Goal: Task Accomplishment & Management: Complete application form

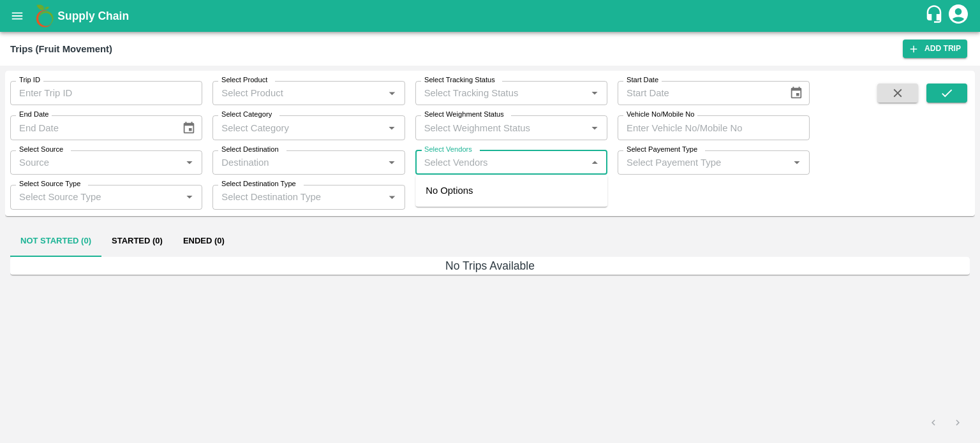
click at [459, 168] on input "Select Vendors" at bounding box center [500, 162] width 163 height 17
type input "GOYA"
type input "L"
click at [494, 200] on div "Goyal Generators-, -9829005347" at bounding box center [529, 198] width 136 height 29
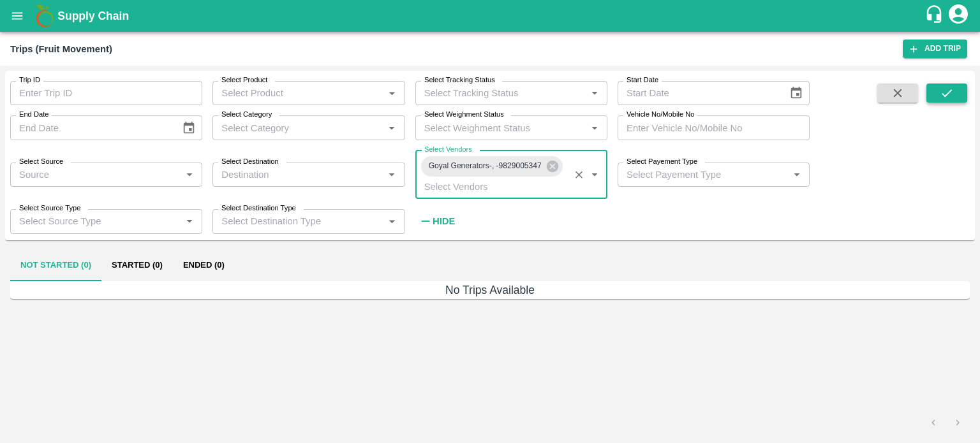
click at [939, 89] on icon "submit" at bounding box center [946, 93] width 14 height 14
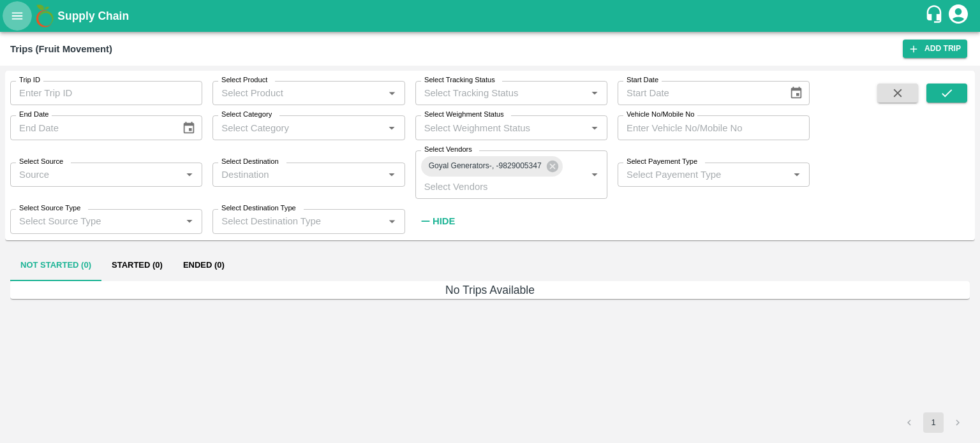
click at [20, 13] on icon "open drawer" at bounding box center [17, 15] width 11 height 7
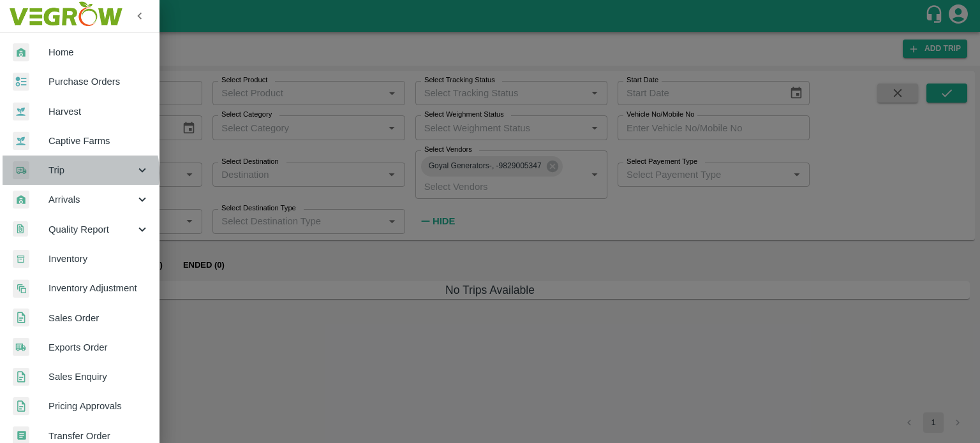
click at [70, 173] on span "Trip" at bounding box center [91, 170] width 87 height 14
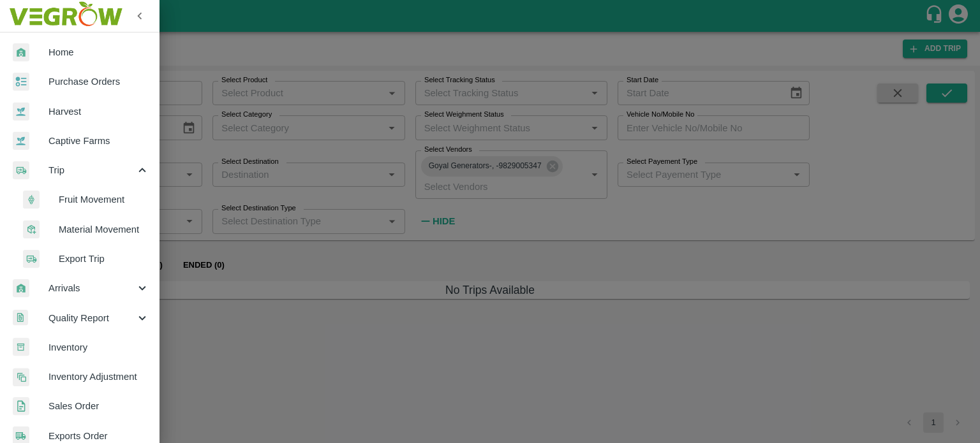
click at [100, 228] on span "Material Movement" at bounding box center [104, 230] width 91 height 14
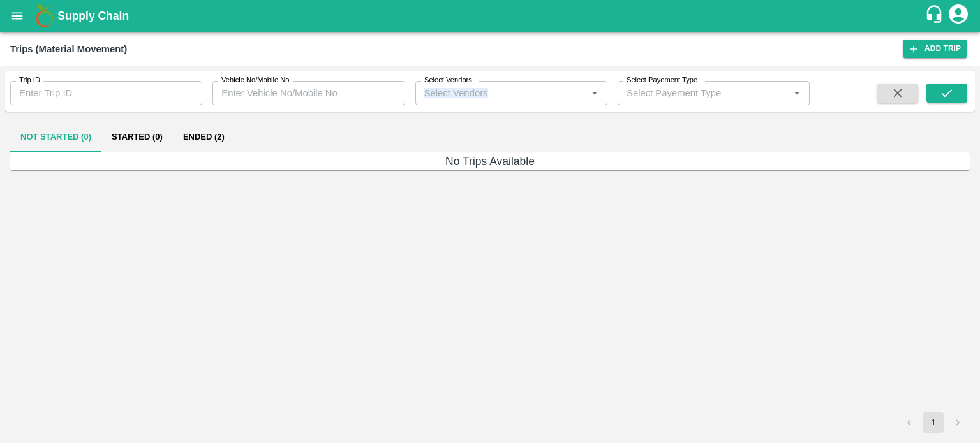
drag, startPoint x: 471, startPoint y: 107, endPoint x: 446, endPoint y: 97, distance: 26.6
click at [446, 97] on div "Trip ID Trip ID Vehicle No/Mobile No Vehicle No/Mobile No Select Vendors Select…" at bounding box center [489, 91] width 969 height 41
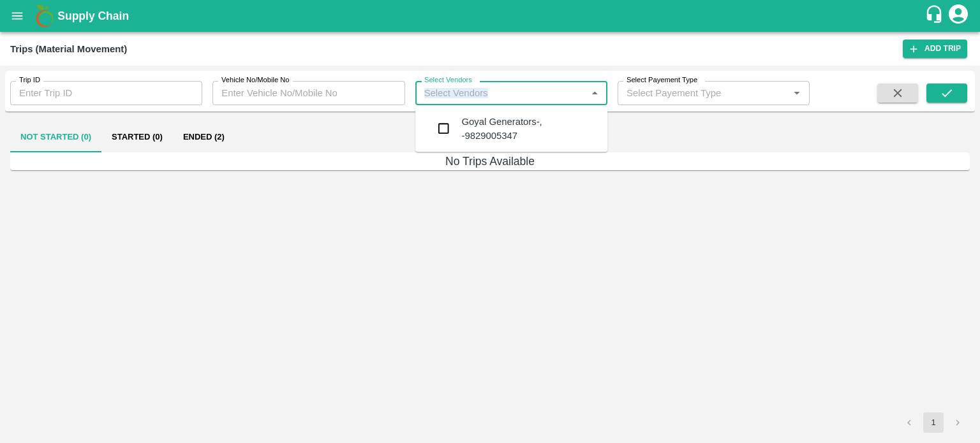
click at [446, 97] on input "Select Vendors" at bounding box center [500, 93] width 163 height 17
click at [466, 121] on div "Goyal Generators-, -9829005347" at bounding box center [529, 129] width 136 height 29
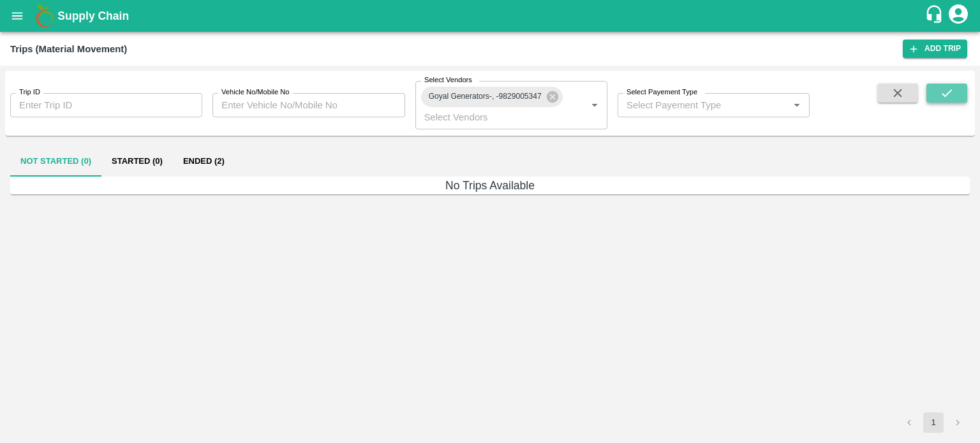
click at [941, 99] on icon "submit" at bounding box center [946, 93] width 14 height 14
click at [205, 159] on button "Ended (2)" at bounding box center [204, 161] width 62 height 31
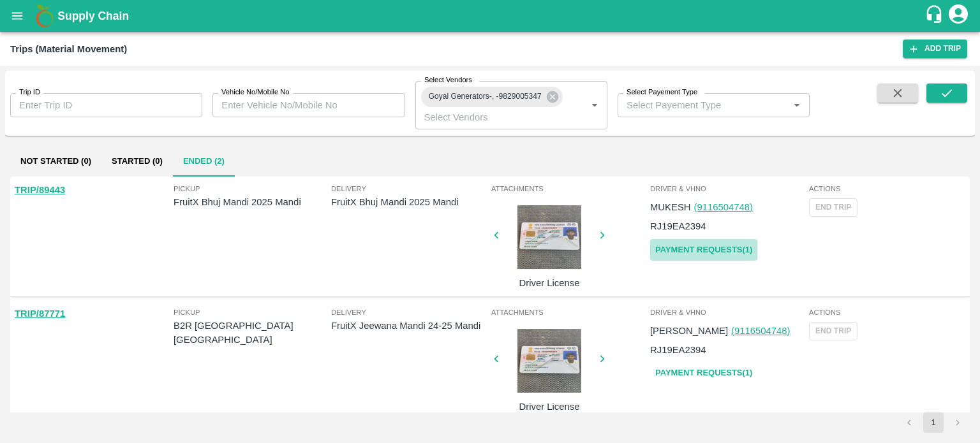
click at [694, 244] on link "Payment Requests( 1 )" at bounding box center [703, 250] width 107 height 22
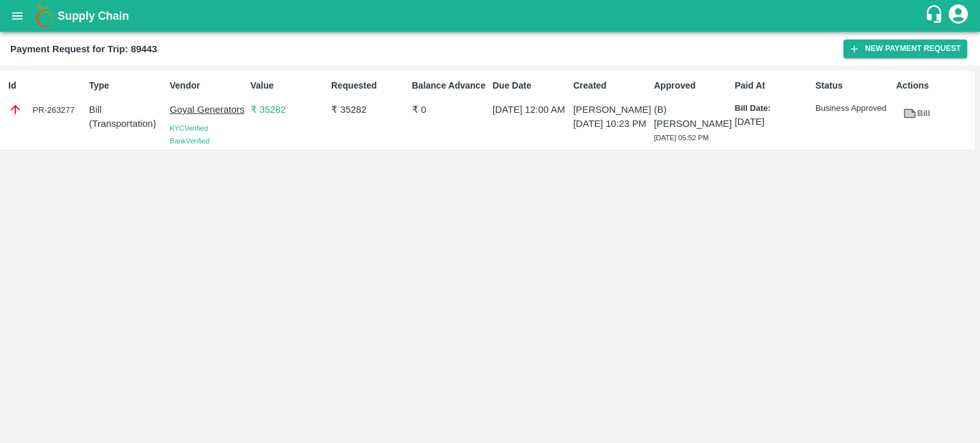
click at [47, 110] on div "PR-263277" at bounding box center [46, 110] width 76 height 14
click at [509, 334] on div "Id PR-263277 Type Bill ( Transportation ) Vendor Goyal Generators KYC Verified …" at bounding box center [490, 255] width 980 height 378
drag, startPoint x: 756, startPoint y: 132, endPoint x: 747, endPoint y: 117, distance: 17.4
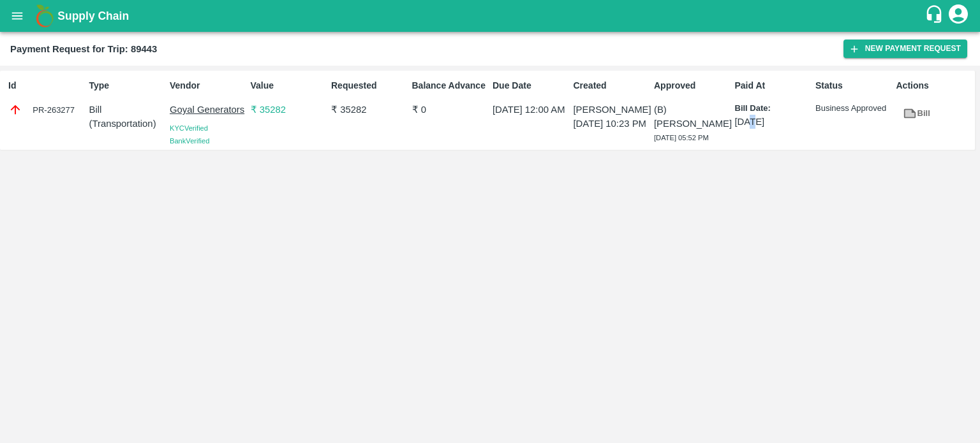
click at [747, 117] on div "Paid At Bill Date: 03 Oct 2025" at bounding box center [770, 110] width 81 height 73
click at [747, 117] on p "[DATE]" at bounding box center [773, 122] width 76 height 14
click at [578, 269] on div "Id PR-263277 Type Bill ( Transportation ) Vendor Goyal Generators KYC Verified …" at bounding box center [490, 255] width 980 height 378
click at [263, 183] on div "Id PR-263277 Type Bill ( Transportation ) Vendor Goyal Generators KYC Verified …" at bounding box center [490, 255] width 980 height 378
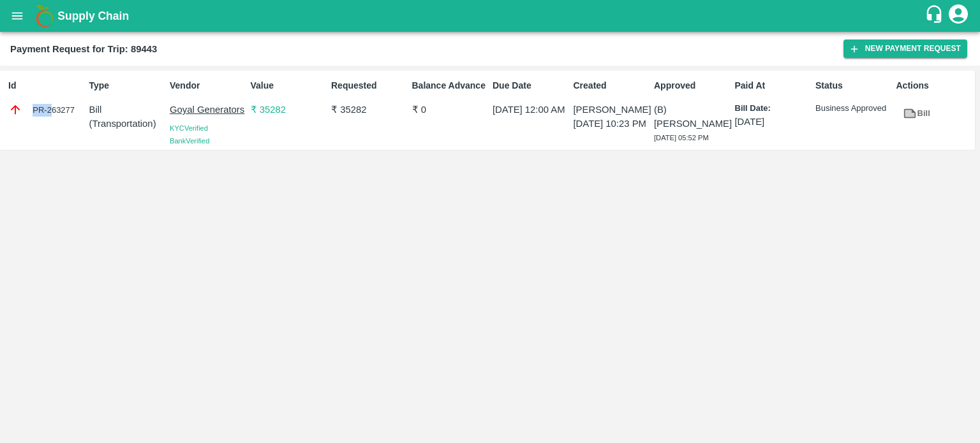
drag, startPoint x: 64, startPoint y: 114, endPoint x: 46, endPoint y: 108, distance: 18.8
click at [46, 108] on div "PR-263277" at bounding box center [46, 110] width 76 height 14
click at [70, 107] on div "PR-263277" at bounding box center [46, 110] width 76 height 14
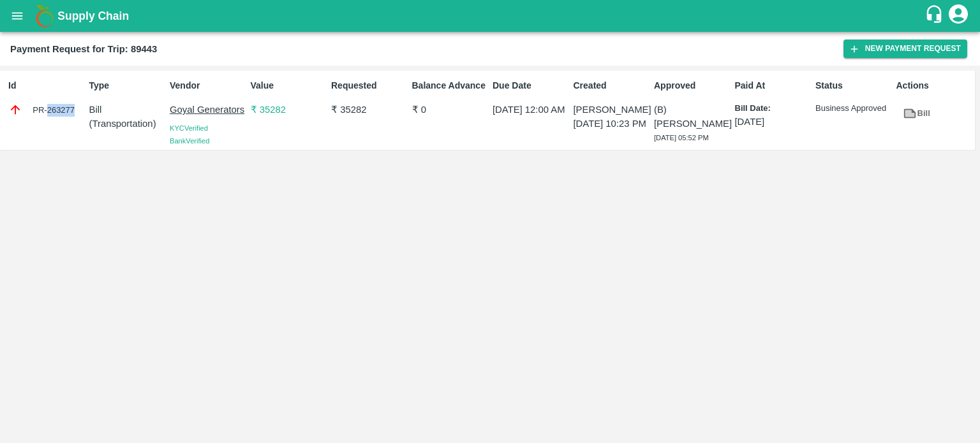
click at [70, 107] on div "PR-263277" at bounding box center [46, 110] width 76 height 14
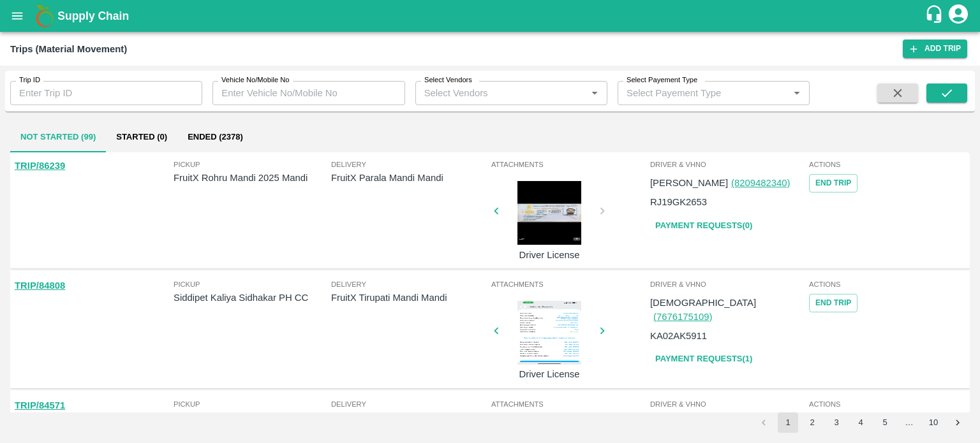
click at [436, 84] on label "Select Vendors" at bounding box center [448, 80] width 48 height 10
click at [436, 85] on input "Select Vendors" at bounding box center [500, 93] width 163 height 17
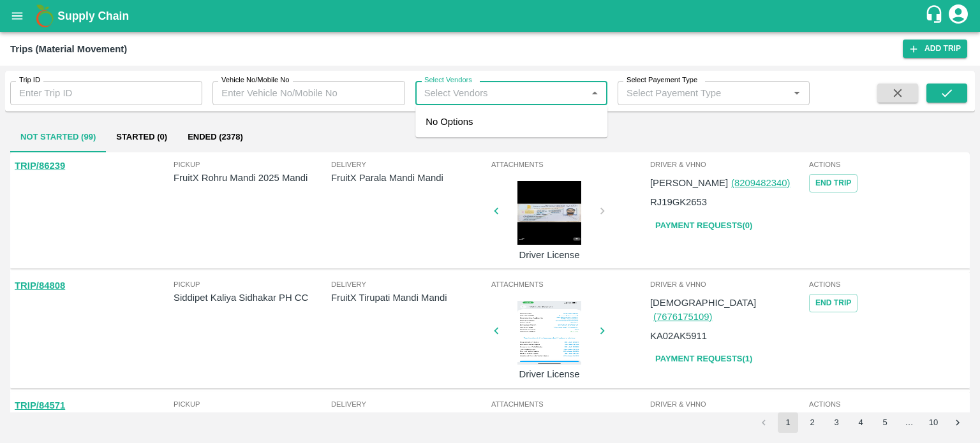
click at [448, 96] on input "Select Vendors" at bounding box center [500, 93] width 163 height 17
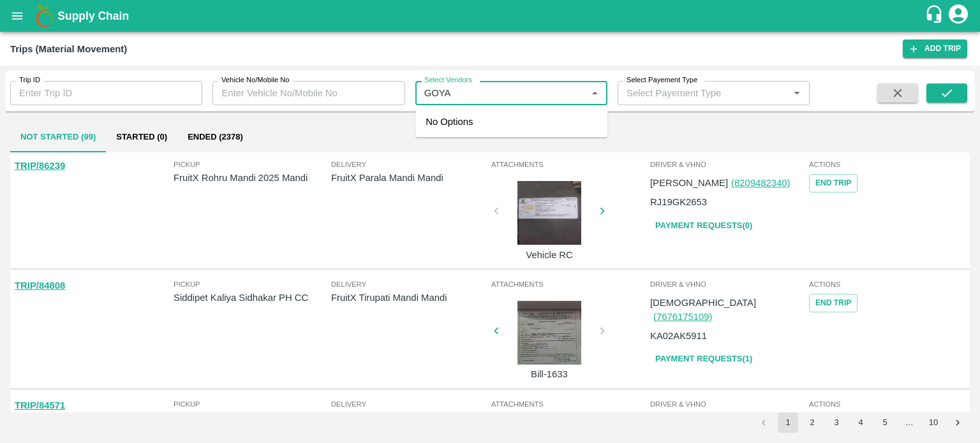
type input "GOYAL"
click at [489, 122] on div "Goyal Generators-, -9829005347" at bounding box center [529, 129] width 136 height 29
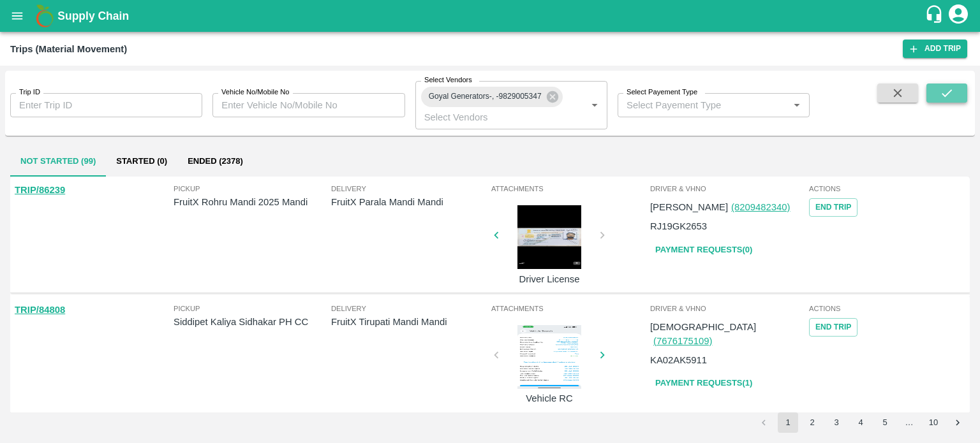
click at [945, 94] on icon "submit" at bounding box center [946, 93] width 14 height 14
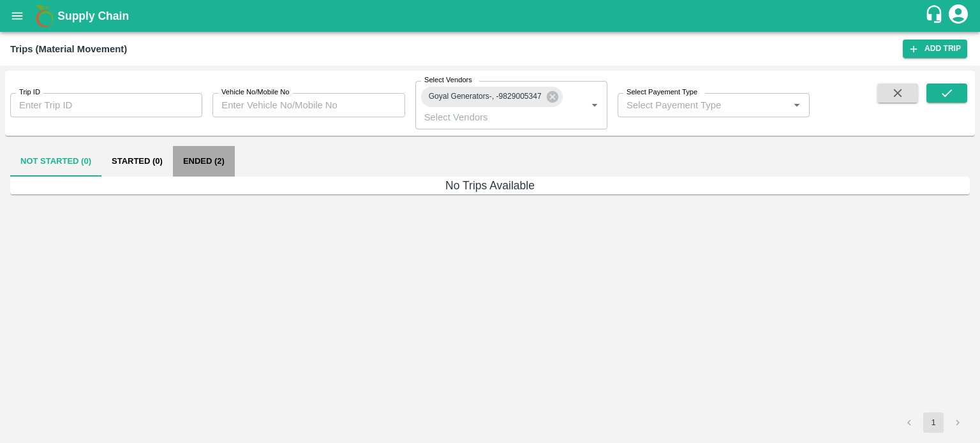
click at [221, 156] on button "Ended (2)" at bounding box center [204, 161] width 62 height 31
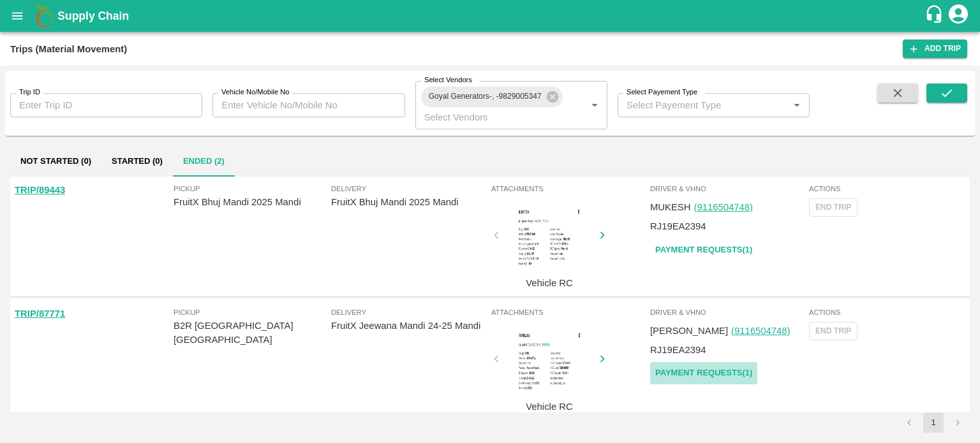
click at [682, 367] on link "Payment Requests( 1 )" at bounding box center [703, 373] width 107 height 22
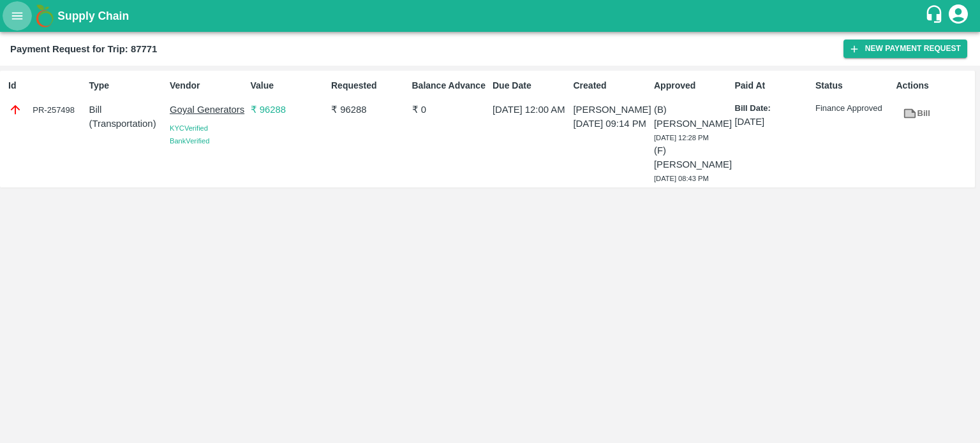
click at [15, 24] on button "open drawer" at bounding box center [17, 15] width 29 height 29
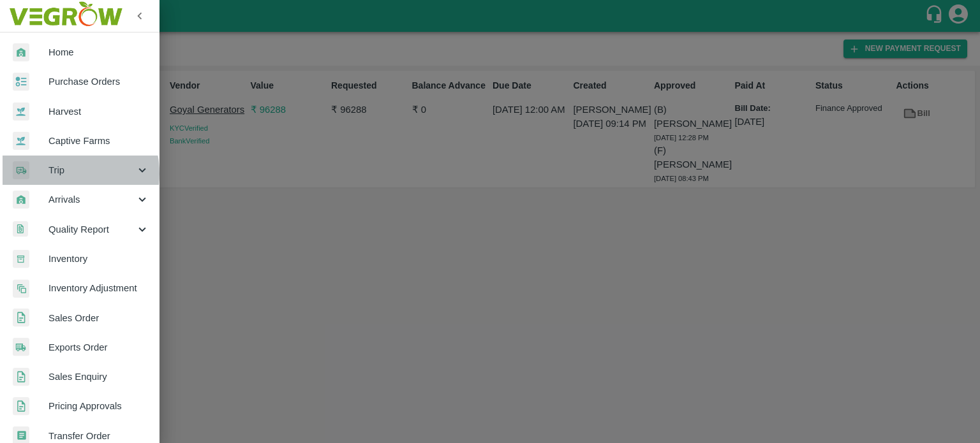
click at [56, 173] on span "Trip" at bounding box center [91, 170] width 87 height 14
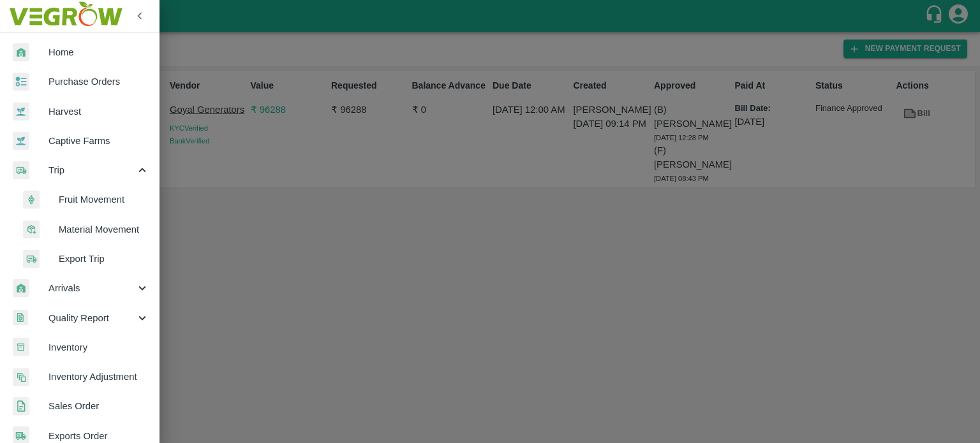
click at [91, 198] on span "Fruit Movement" at bounding box center [104, 200] width 91 height 14
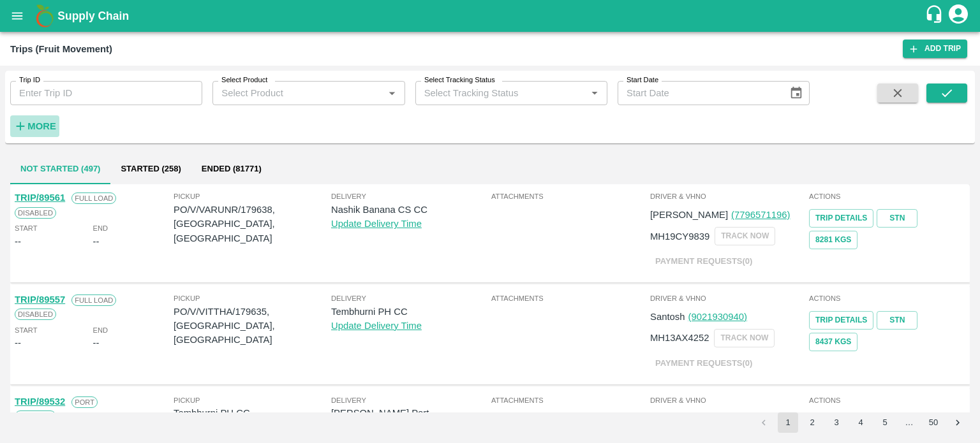
click at [45, 124] on strong "More" at bounding box center [41, 126] width 29 height 10
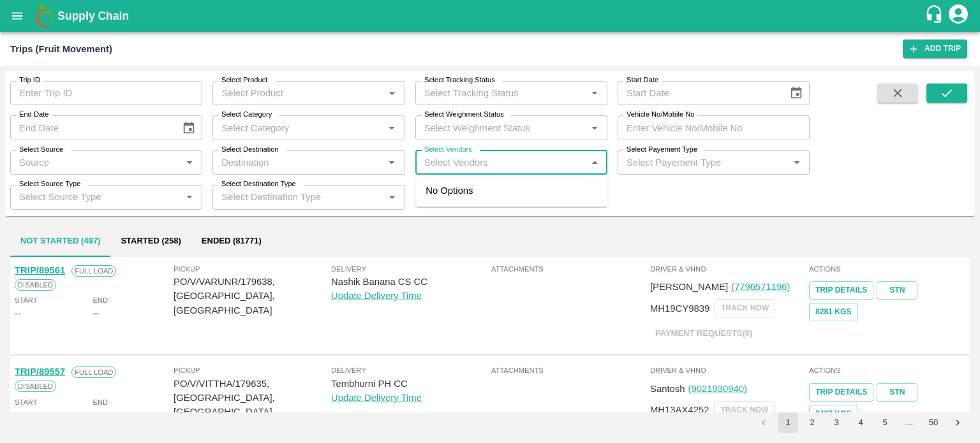
click at [476, 166] on input "Select Vendors" at bounding box center [500, 162] width 163 height 17
type input "AKEEL"
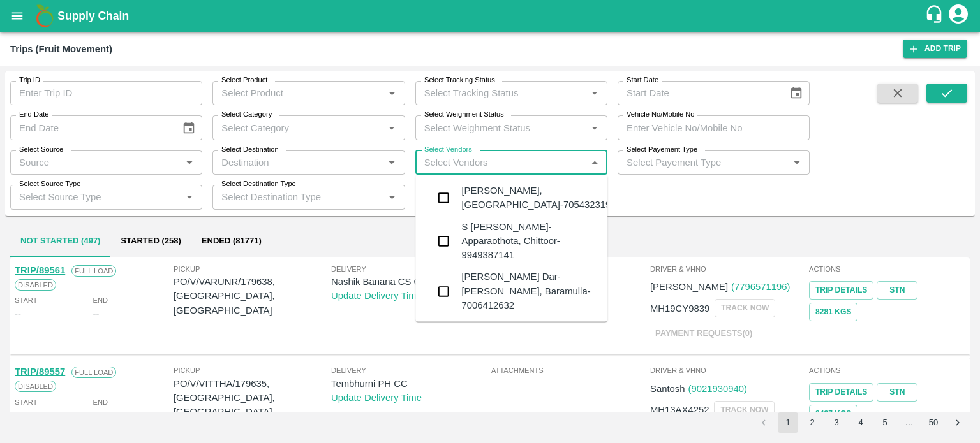
click at [473, 235] on div "S Mohammed Shakeel-Apparaothota, Chittoor-9949387141" at bounding box center [529, 241] width 136 height 43
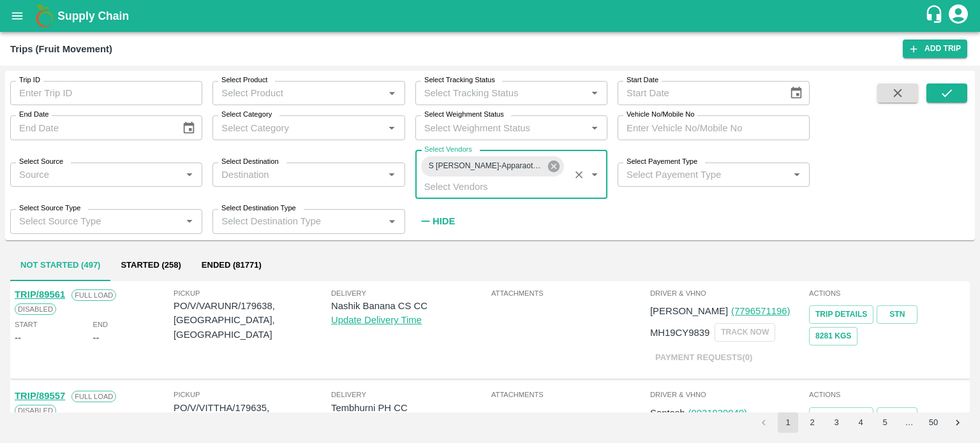
click at [555, 166] on icon at bounding box center [553, 166] width 11 height 11
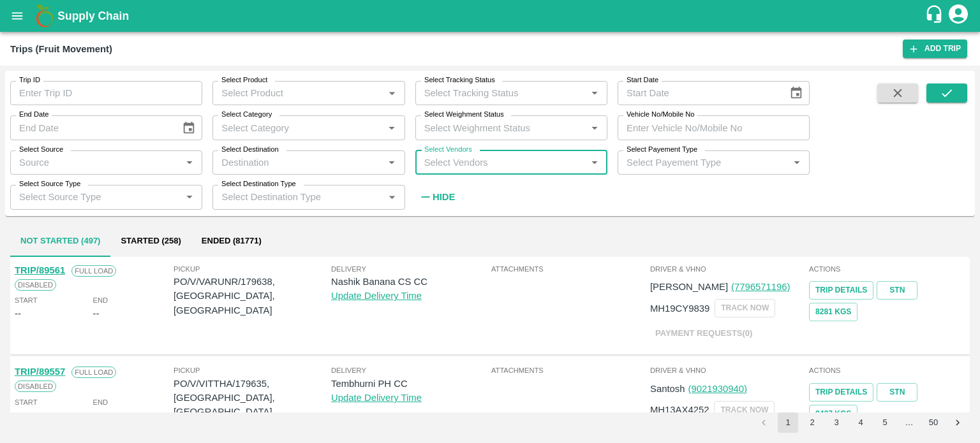
click at [492, 163] on input "Select Vendors" at bounding box center [500, 162] width 163 height 17
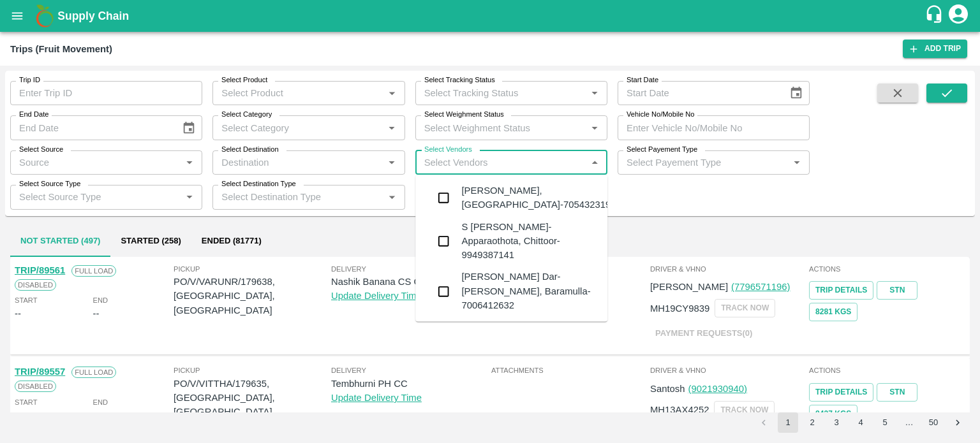
click at [490, 274] on div "Akeel Ayoub Dar-Noor Abad, Baramulla-7006412632" at bounding box center [529, 291] width 136 height 43
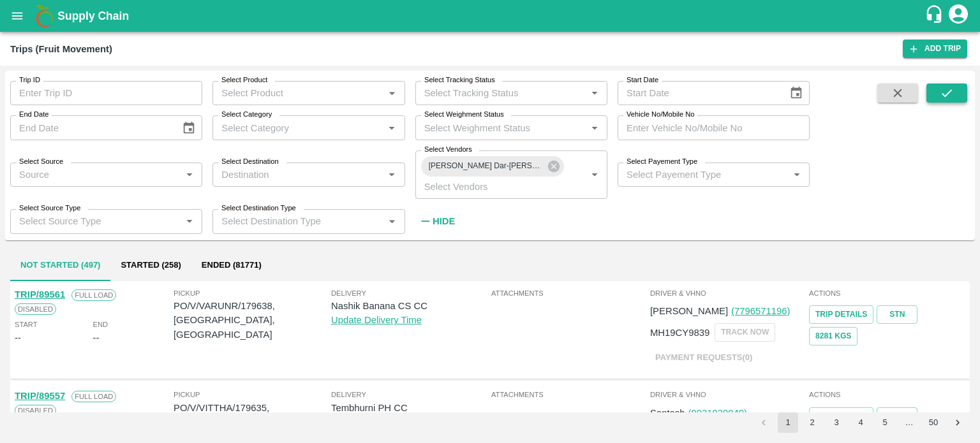
click at [942, 99] on span at bounding box center [946, 158] width 41 height 149
click at [942, 99] on icon "submit" at bounding box center [946, 93] width 14 height 14
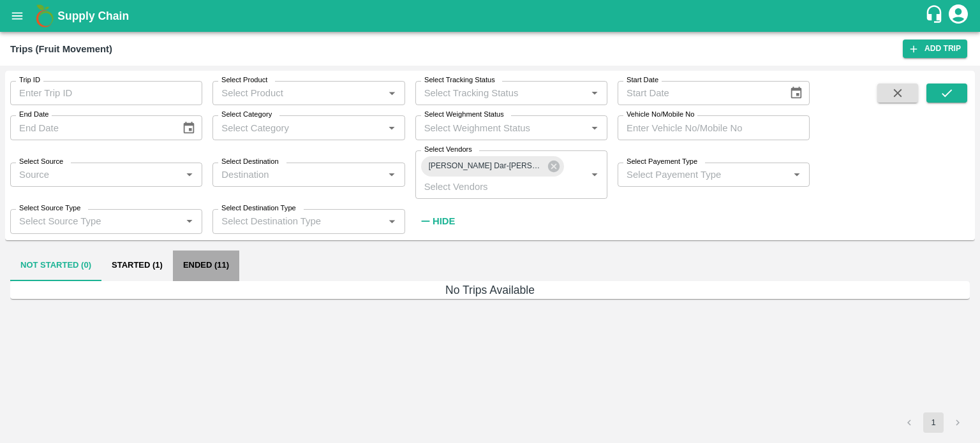
click at [192, 267] on button "Ended (11)" at bounding box center [206, 266] width 66 height 31
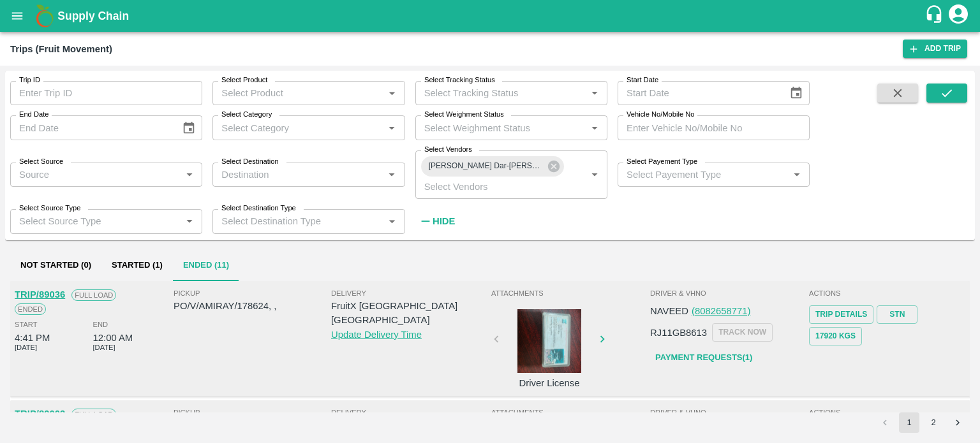
drag, startPoint x: 461, startPoint y: 217, endPoint x: 446, endPoint y: 217, distance: 15.3
click at [446, 217] on div "Trip ID Trip ID Select Product Select Product   * Select Tracking Status Select…" at bounding box center [404, 152] width 809 height 163
click at [446, 217] on strong "Hide" at bounding box center [443, 221] width 22 height 10
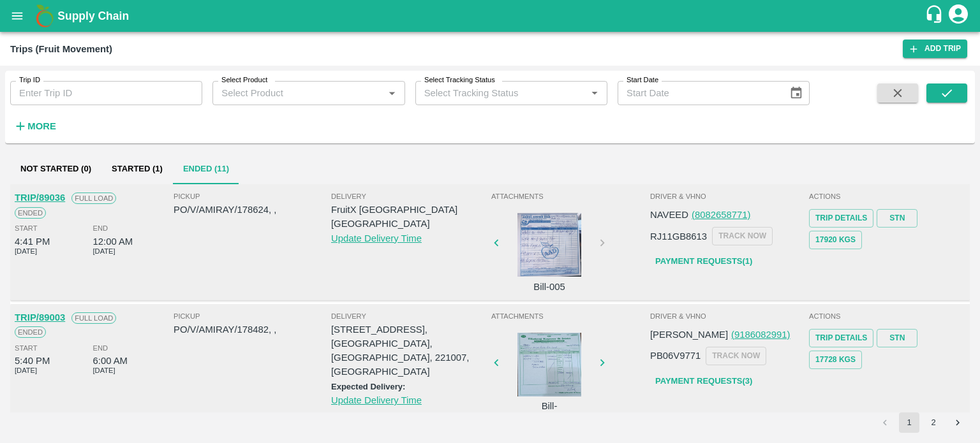
click at [564, 224] on div at bounding box center [549, 245] width 96 height 64
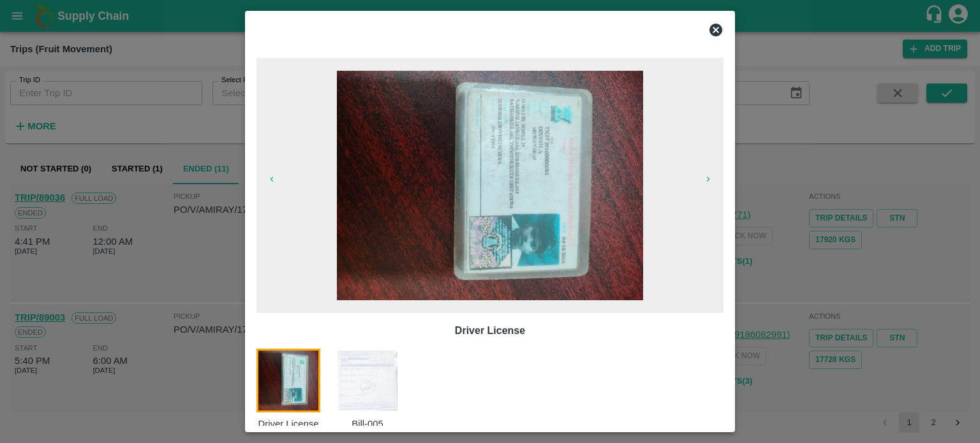
click at [362, 383] on img at bounding box center [367, 381] width 64 height 64
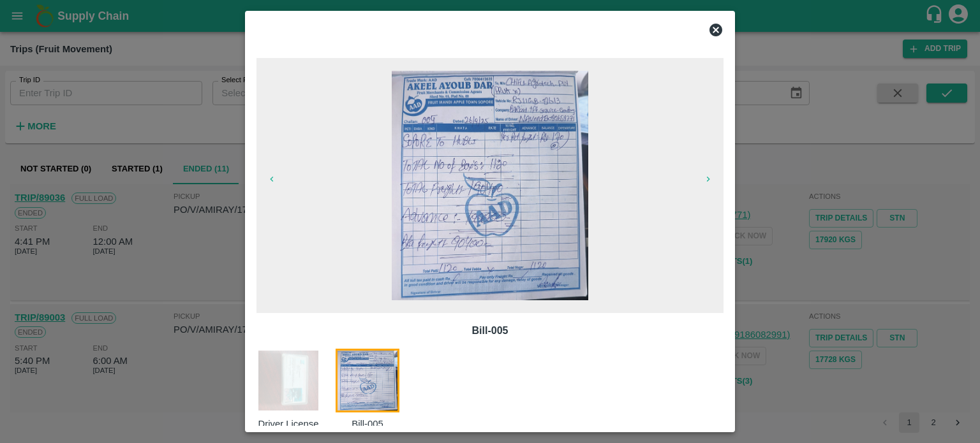
scroll to position [20, 0]
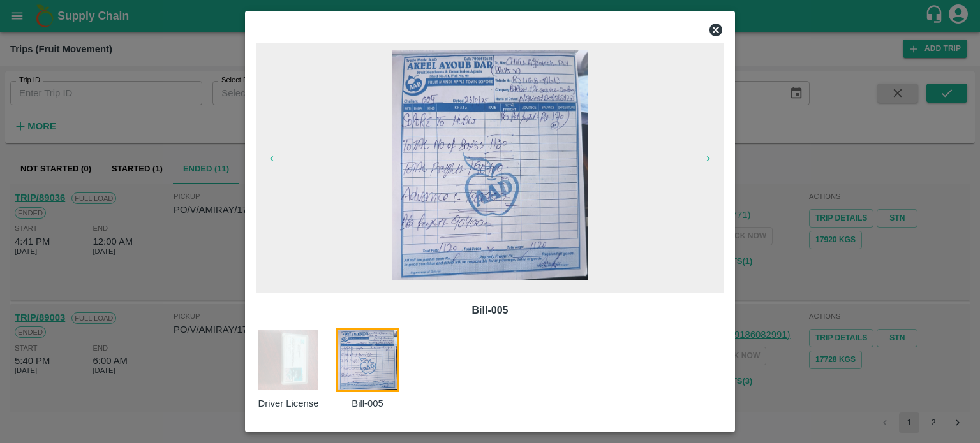
click at [801, 262] on div at bounding box center [490, 221] width 980 height 443
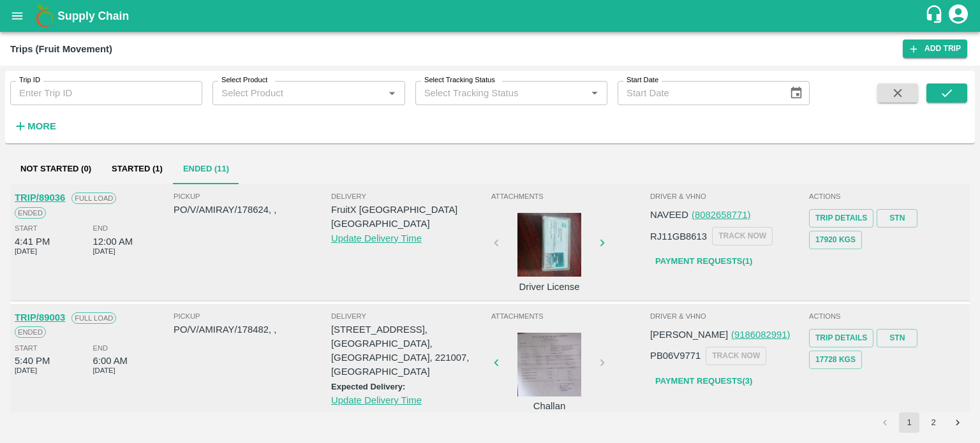
click at [293, 94] on input "Select Product" at bounding box center [297, 93] width 163 height 17
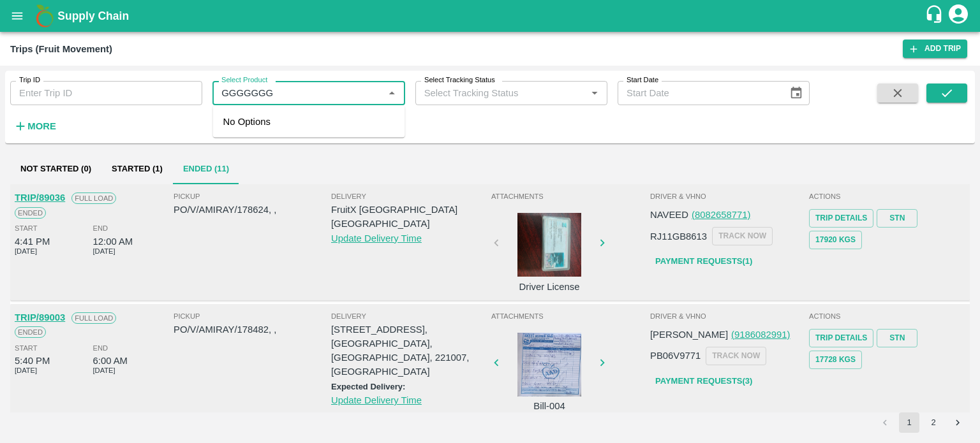
click at [293, 94] on input "Select Product" at bounding box center [297, 93] width 163 height 17
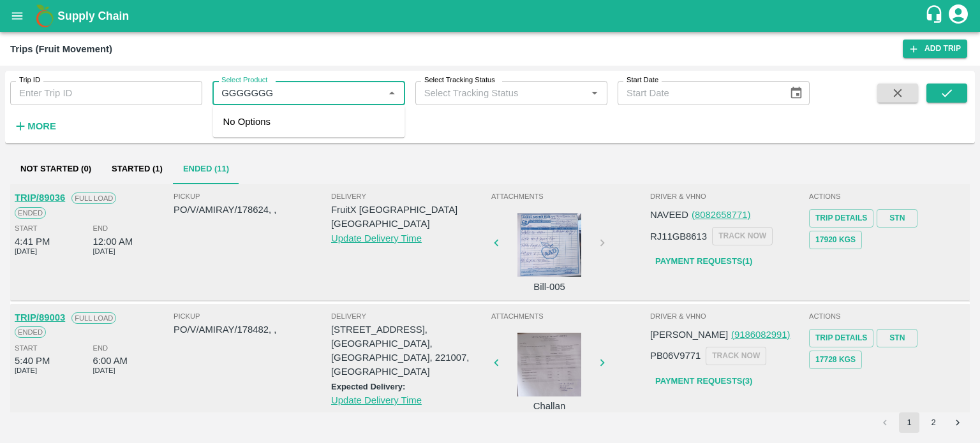
click at [293, 94] on input "Select Product" at bounding box center [297, 93] width 163 height 17
click at [284, 89] on input "Select Product" at bounding box center [297, 93] width 163 height 17
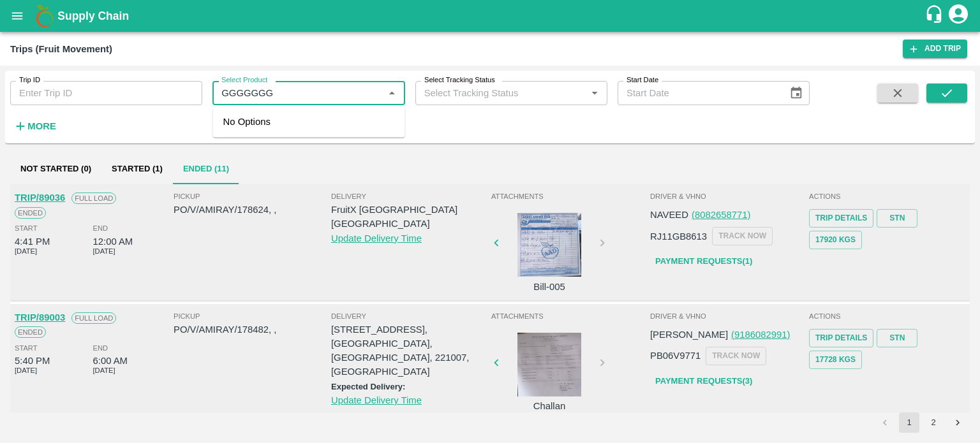
click at [284, 89] on input "Select Product" at bounding box center [297, 93] width 163 height 17
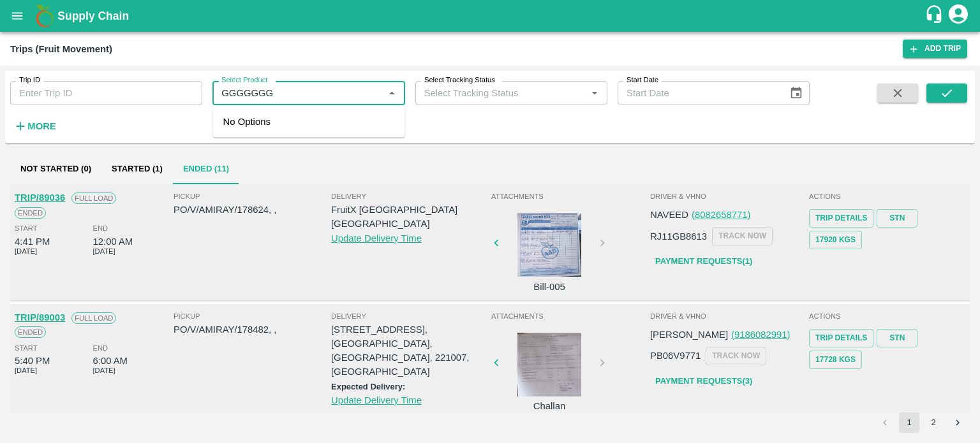
click at [284, 89] on input "Select Product" at bounding box center [297, 93] width 163 height 17
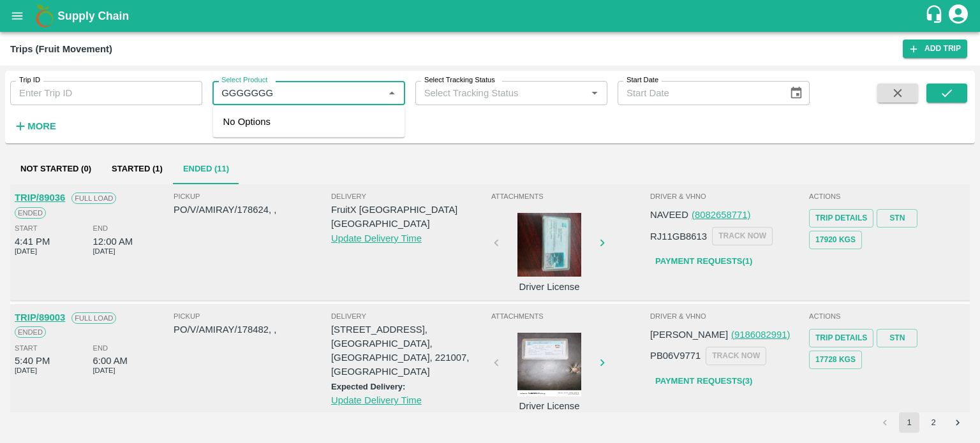
click at [284, 89] on input "Select Product" at bounding box center [297, 93] width 163 height 17
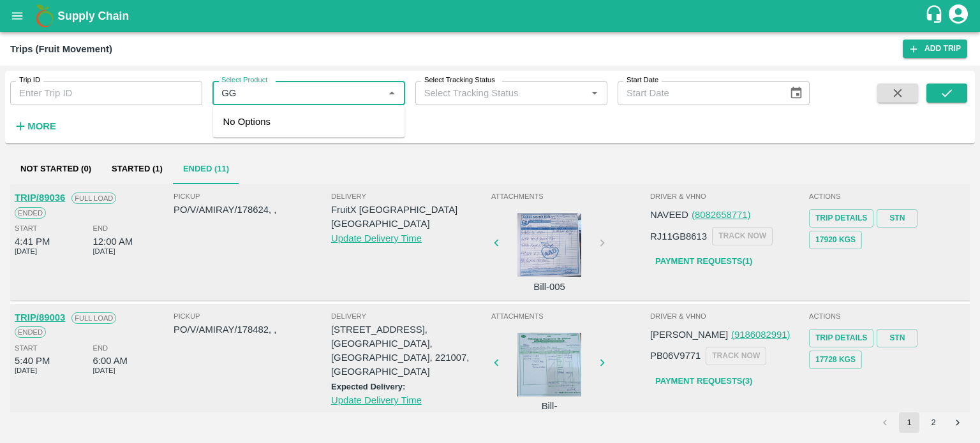
click at [284, 89] on input "Select Product" at bounding box center [297, 93] width 163 height 17
type input "G"
click at [284, 89] on input "Select Product" at bounding box center [297, 93] width 163 height 17
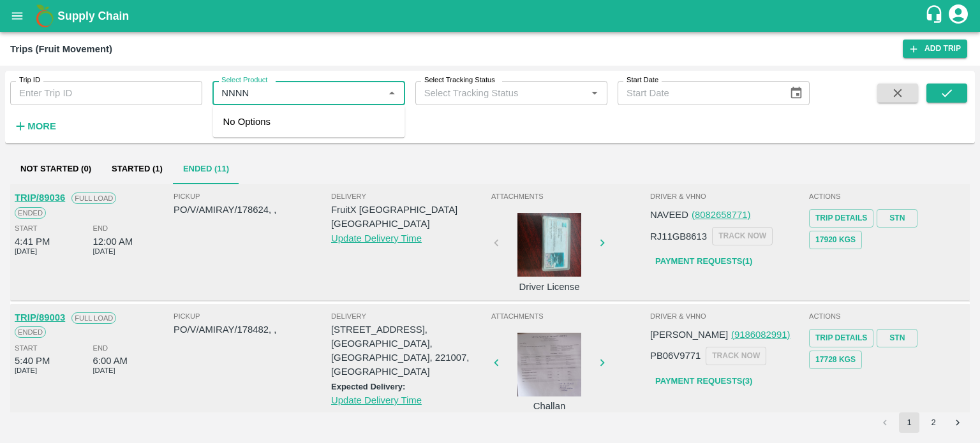
type input "NNNN"
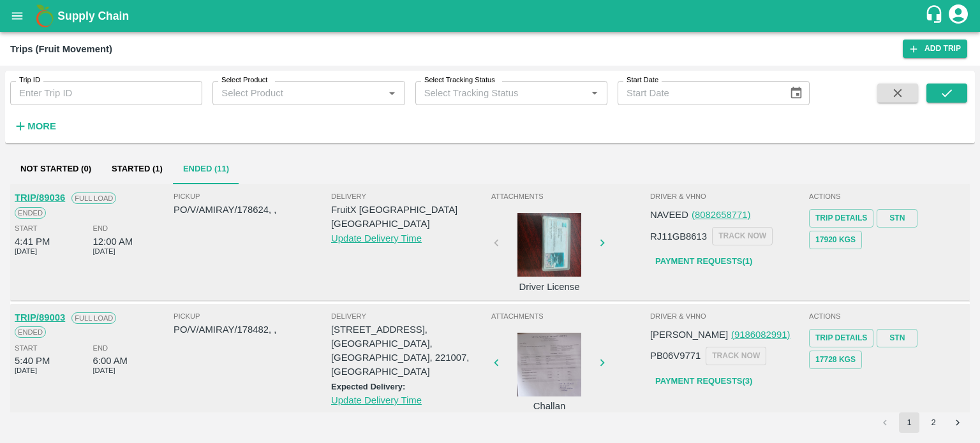
click at [531, 247] on div at bounding box center [549, 245] width 96 height 64
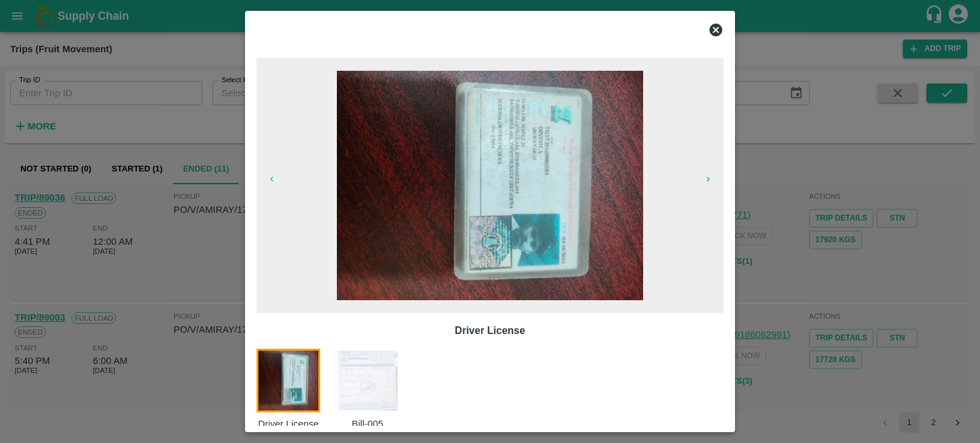
click at [370, 372] on img at bounding box center [367, 381] width 64 height 64
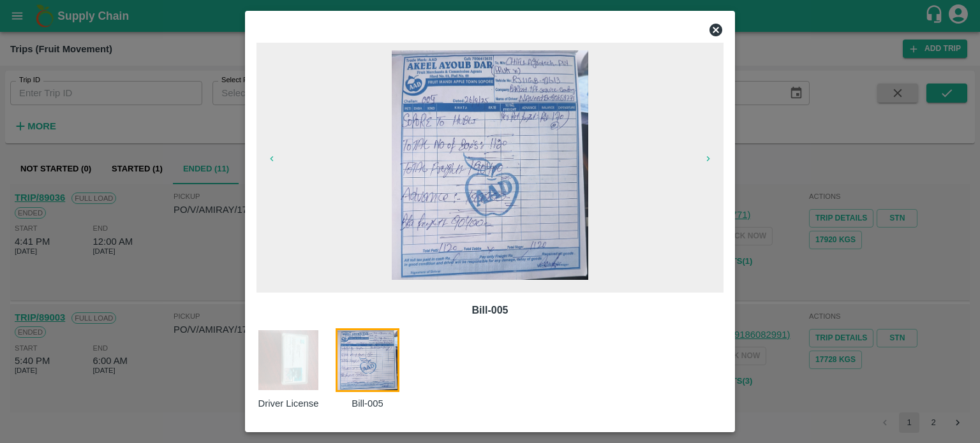
click at [218, 275] on div at bounding box center [490, 221] width 980 height 443
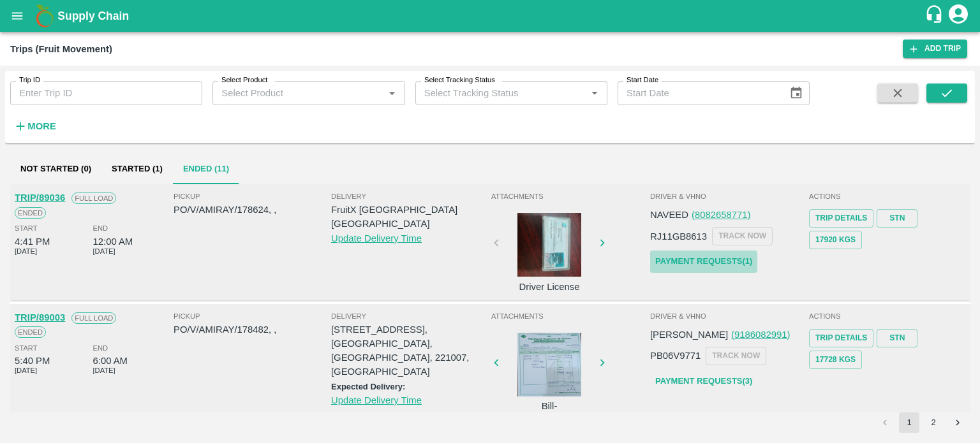
click at [686, 264] on link "Payment Requests( 1 )" at bounding box center [703, 262] width 107 height 22
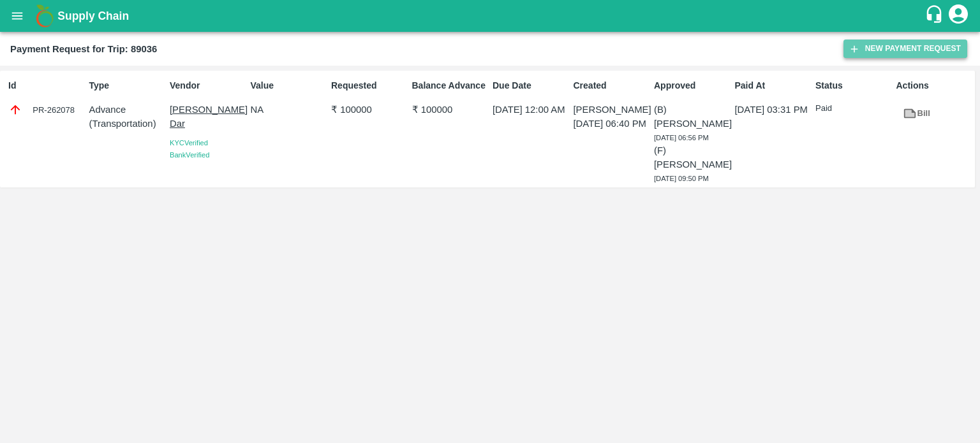
click at [890, 40] on button "New Payment Request" at bounding box center [905, 49] width 124 height 18
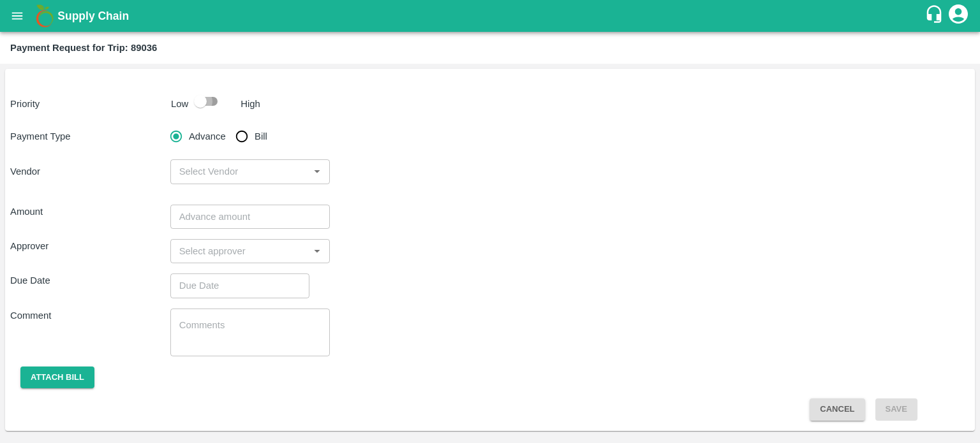
click at [202, 94] on input "checkbox" at bounding box center [200, 101] width 73 height 24
checkbox input "true"
click at [240, 133] on input "Bill" at bounding box center [242, 137] width 26 height 26
radio input "true"
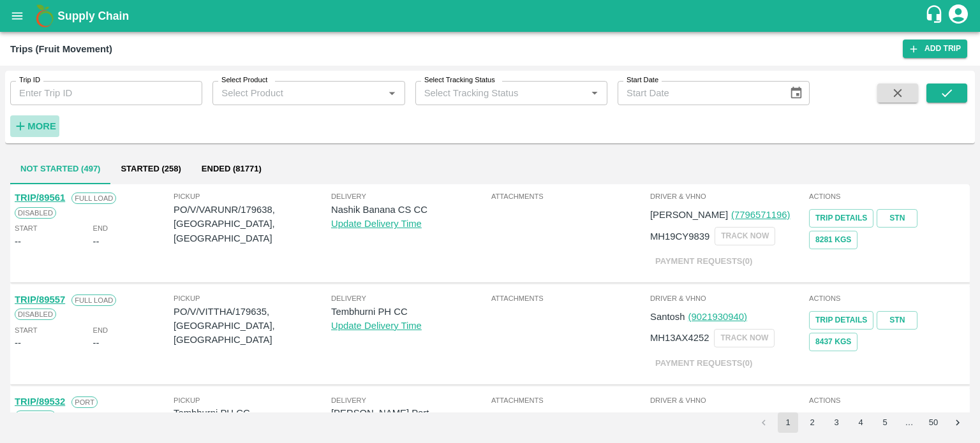
click at [55, 122] on strong "More" at bounding box center [41, 126] width 29 height 10
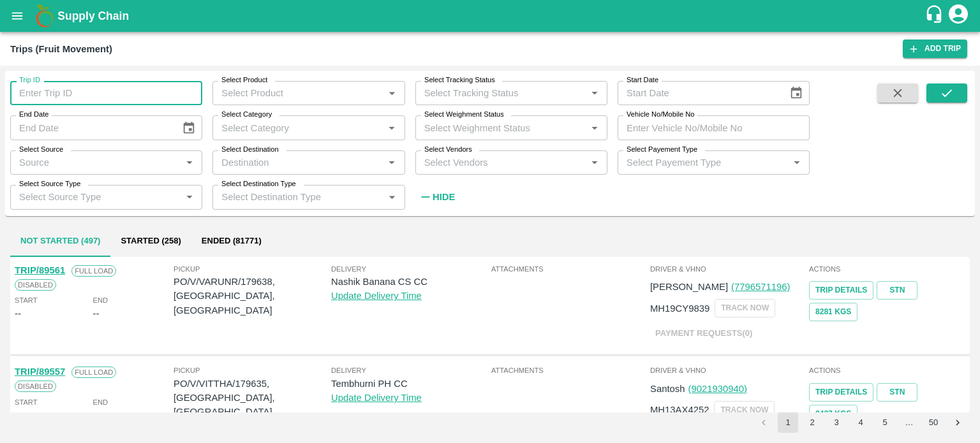
click at [149, 91] on input "Trip ID" at bounding box center [106, 93] width 192 height 24
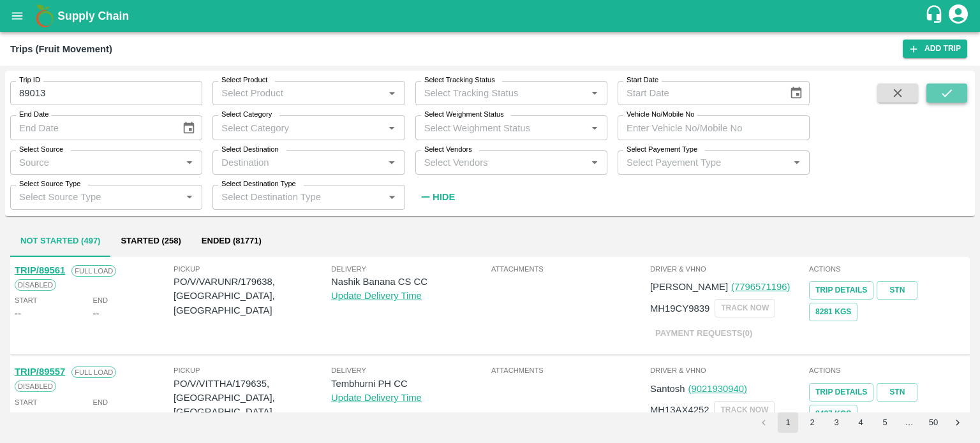
click at [939, 101] on button "submit" at bounding box center [946, 93] width 41 height 19
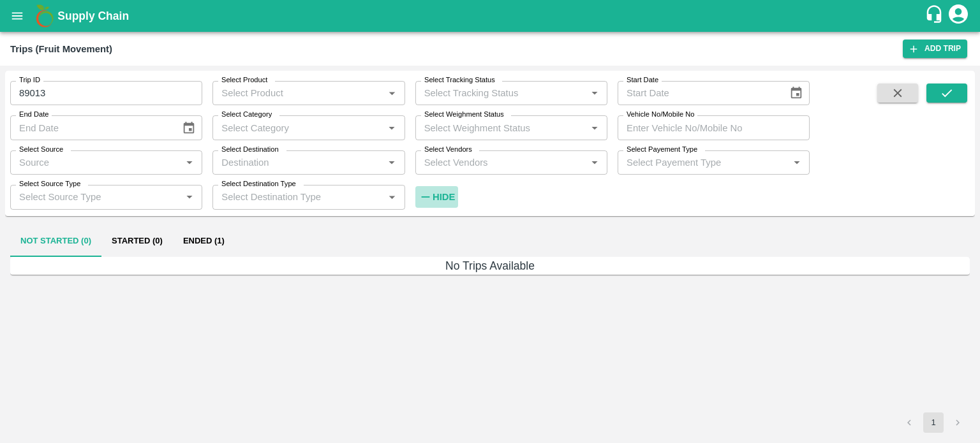
click at [436, 198] on strong "Hide" at bounding box center [443, 197] width 22 height 10
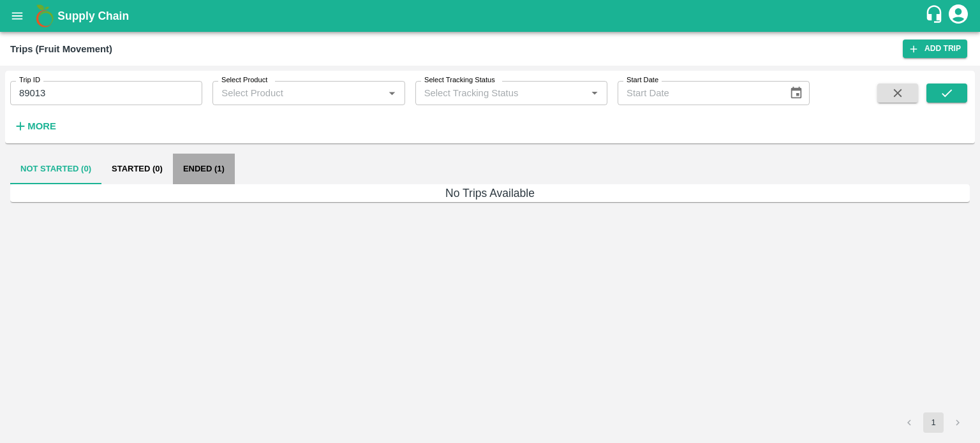
click at [200, 170] on button "Ended (1)" at bounding box center [204, 169] width 62 height 31
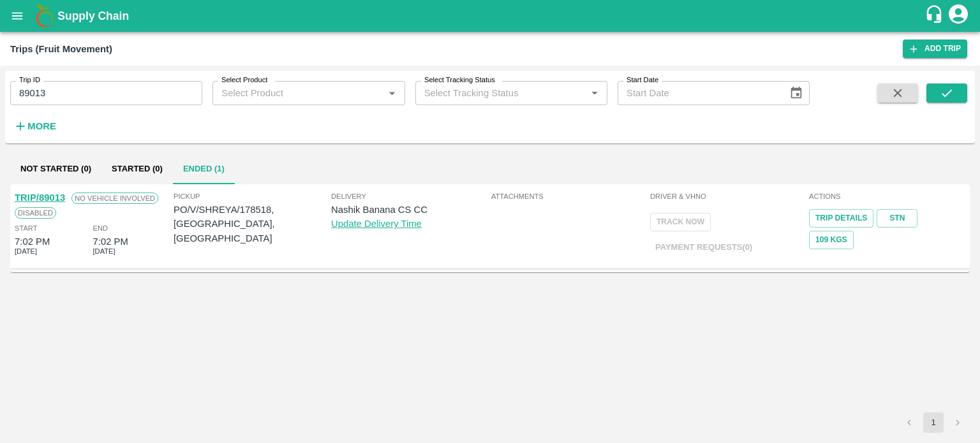
click at [355, 324] on div "TRIP/89013 No Vehicle Involved Disabled Start 7:02 PM 26 Sep 2025 End 7:02 PM 2…" at bounding box center [489, 298] width 959 height 228
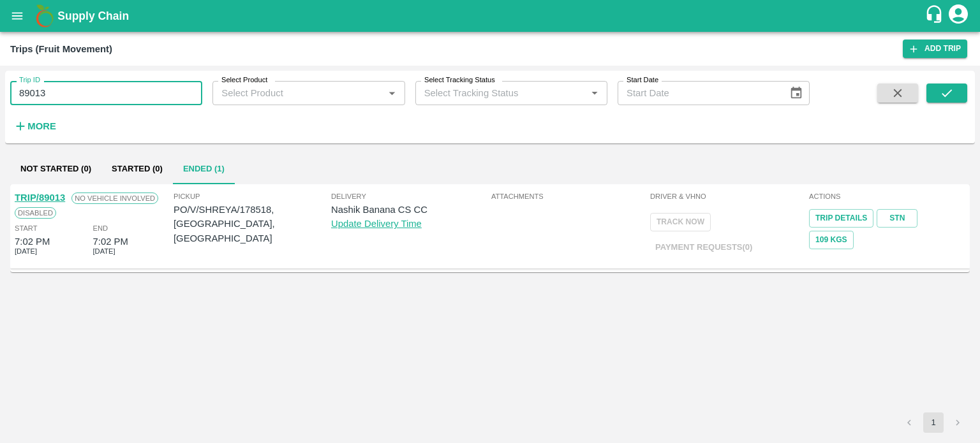
click at [31, 91] on input "89013" at bounding box center [106, 93] width 192 height 24
type input "8913"
click at [77, 105] on input "8913" at bounding box center [106, 93] width 192 height 24
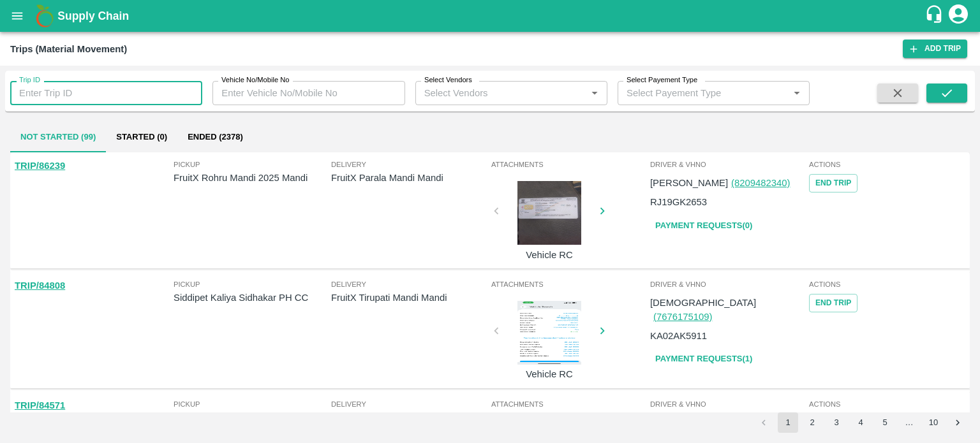
click at [63, 95] on input "Trip ID" at bounding box center [106, 93] width 192 height 24
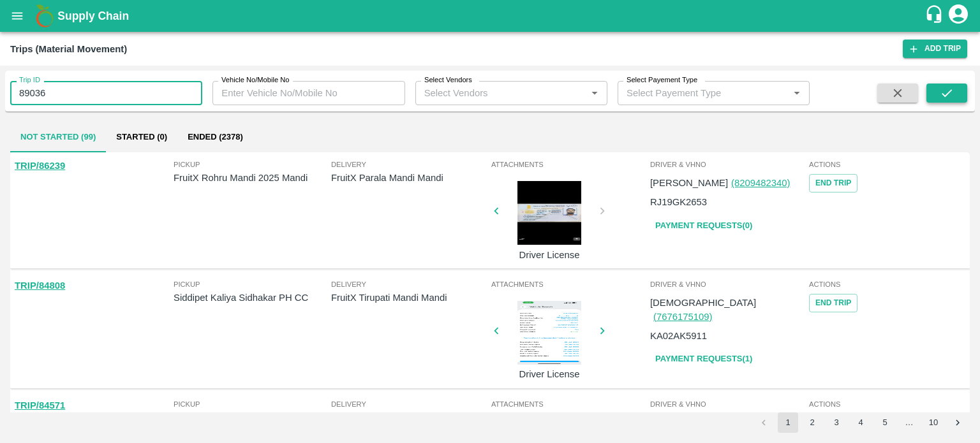
type input "89036"
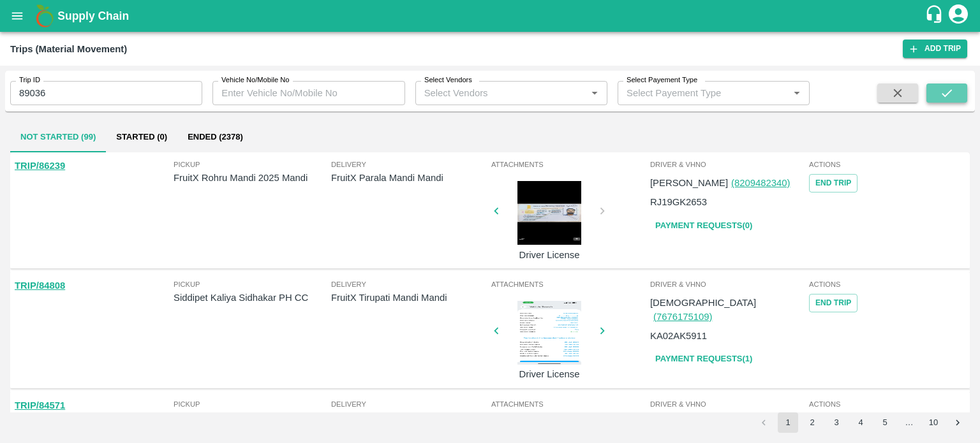
click at [953, 91] on button "submit" at bounding box center [946, 93] width 41 height 19
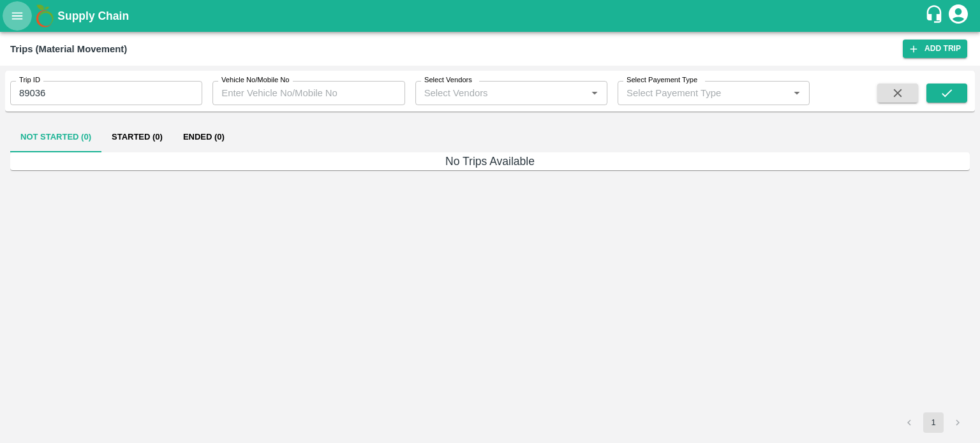
click at [17, 21] on icon "open drawer" at bounding box center [17, 16] width 14 height 14
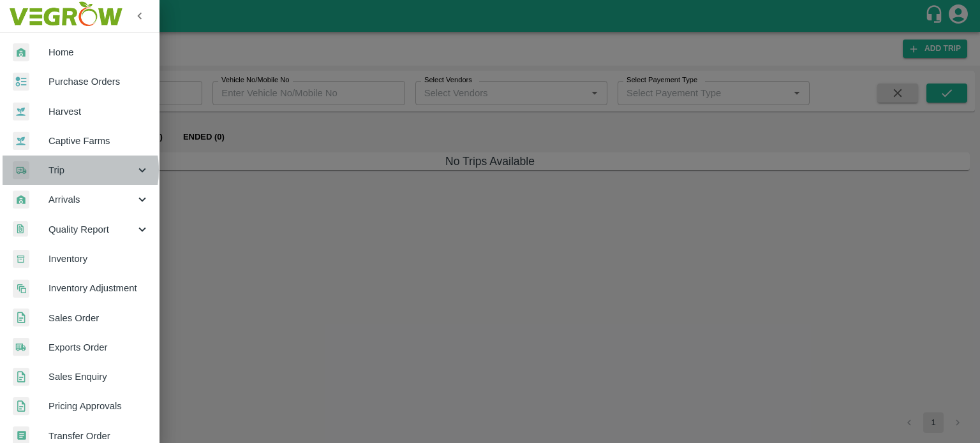
click at [64, 170] on span "Trip" at bounding box center [91, 170] width 87 height 14
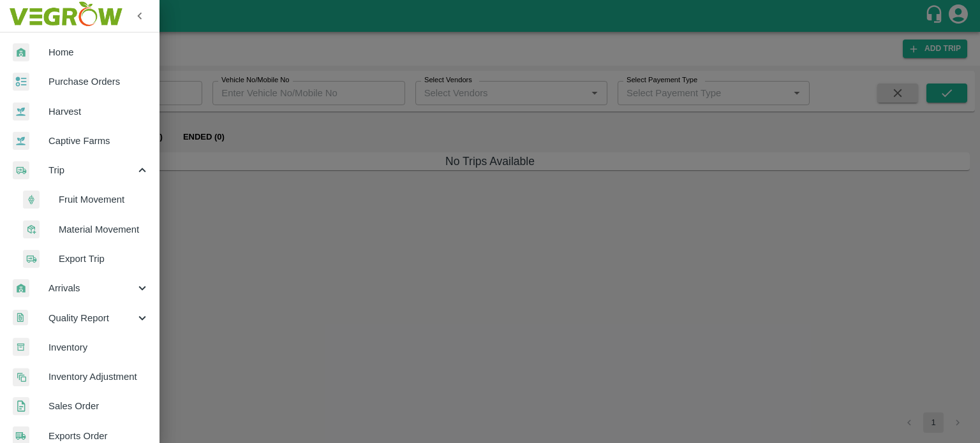
click at [81, 198] on span "Fruit Movement" at bounding box center [104, 200] width 91 height 14
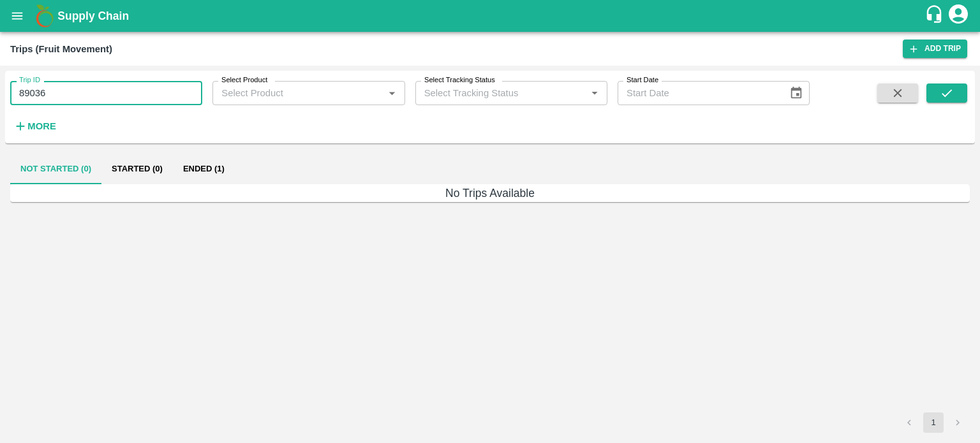
click at [63, 95] on input "89036" at bounding box center [106, 93] width 192 height 24
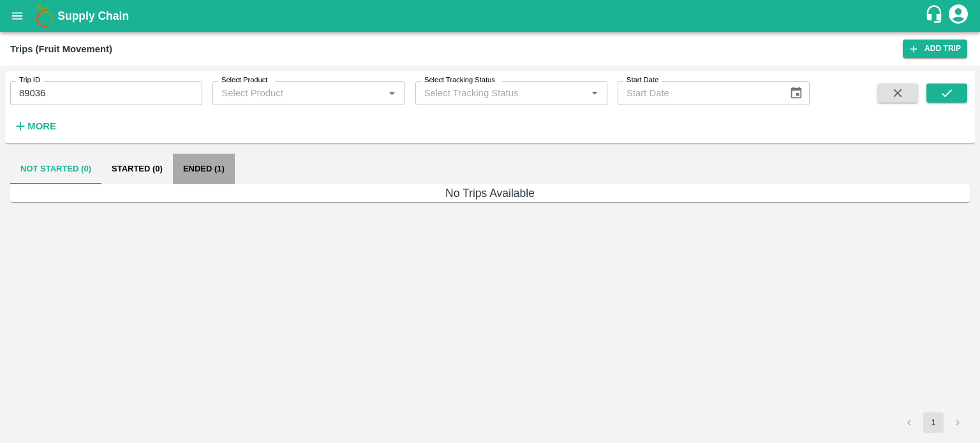
click at [205, 173] on button "Ended (1)" at bounding box center [204, 169] width 62 height 31
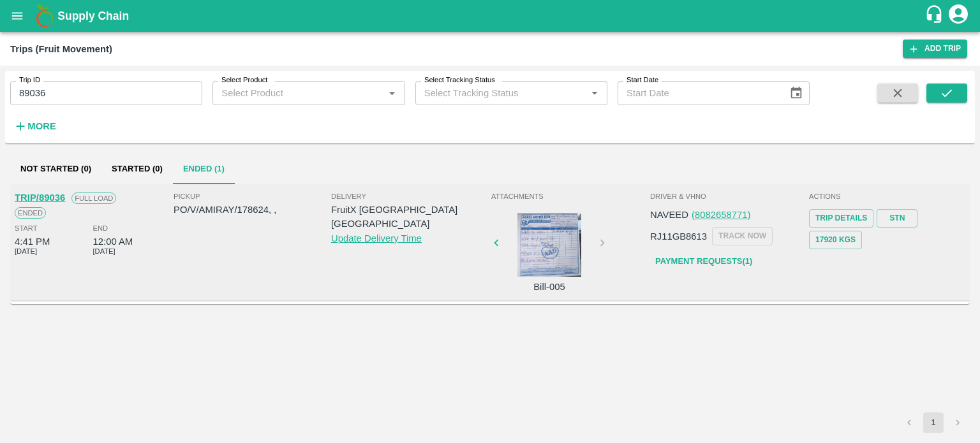
click at [173, 154] on button "Ended (1)" at bounding box center [204, 169] width 62 height 31
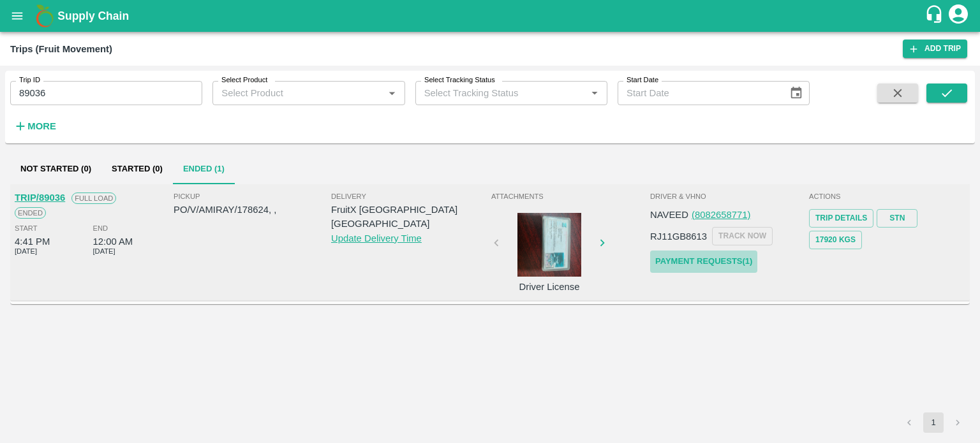
click at [680, 267] on link "Payment Requests( 1 )" at bounding box center [703, 262] width 107 height 22
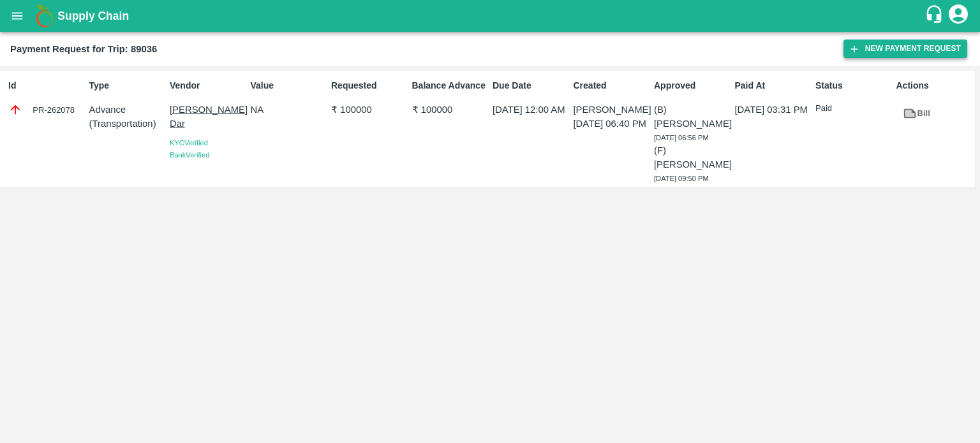
click at [857, 53] on icon "button" at bounding box center [853, 48] width 11 height 11
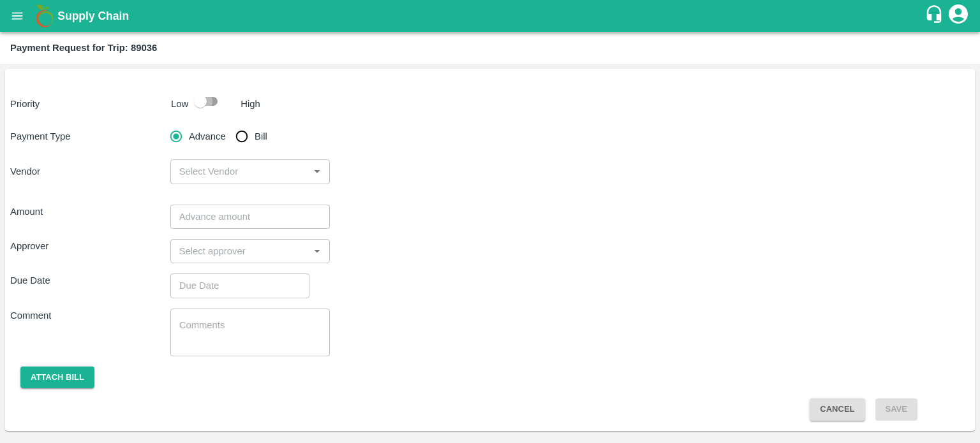
click at [199, 94] on input "checkbox" at bounding box center [200, 101] width 73 height 24
checkbox input "true"
click at [234, 133] on input "Bill" at bounding box center [242, 137] width 26 height 26
radio input "true"
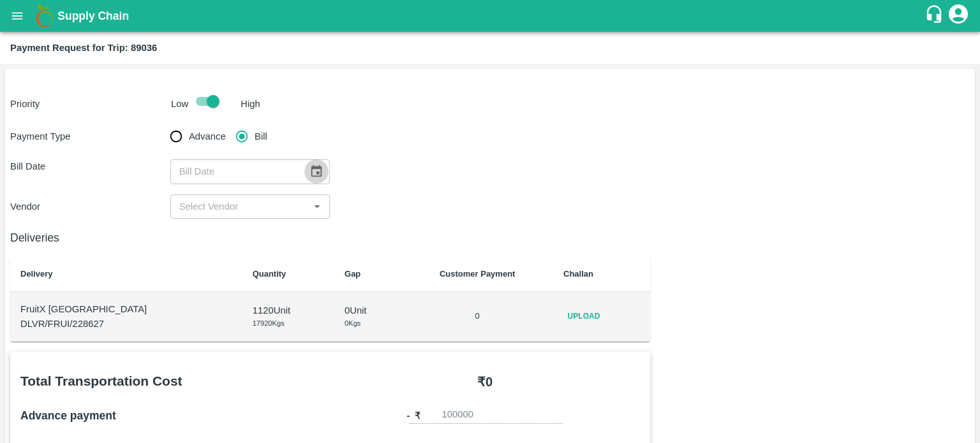
click at [309, 172] on icon "Choose date" at bounding box center [316, 172] width 14 height 14
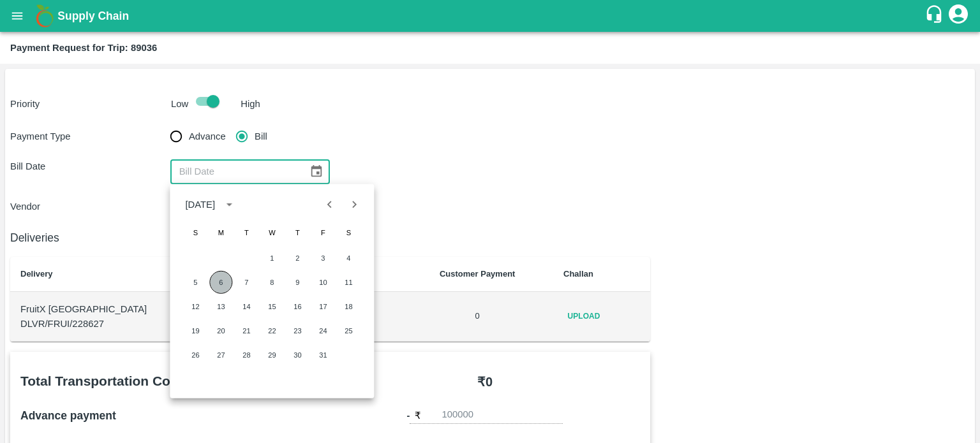
click at [215, 277] on button "6" at bounding box center [220, 282] width 23 height 23
type input "[DATE]"
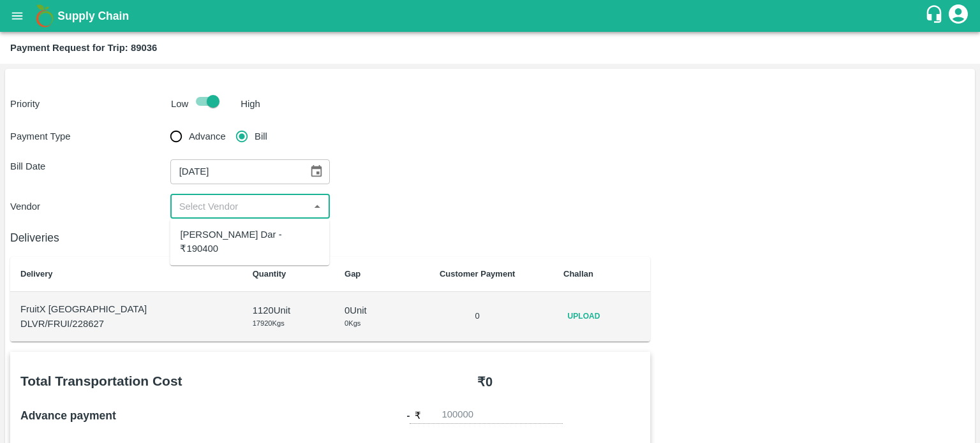
click at [228, 201] on input "input" at bounding box center [239, 206] width 131 height 17
click at [255, 231] on div "[PERSON_NAME] Dar - ₹190400" at bounding box center [249, 242] width 139 height 29
type input "[PERSON_NAME] Dar - ₹190400"
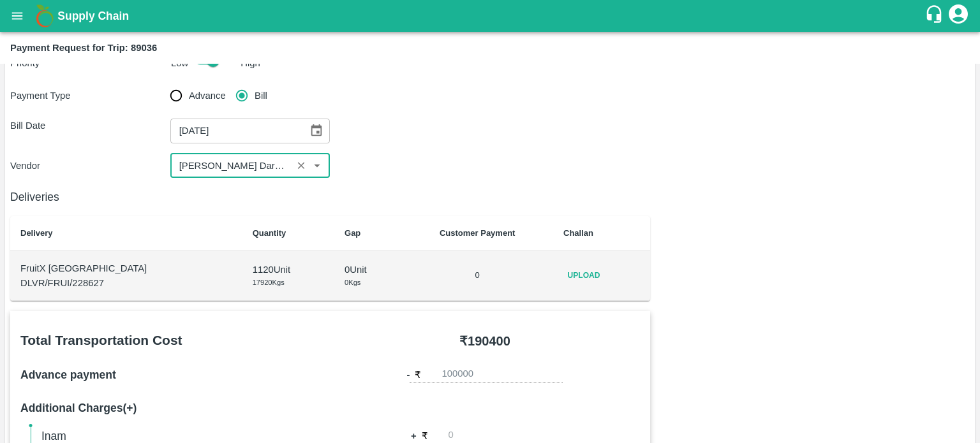
scroll to position [42, 0]
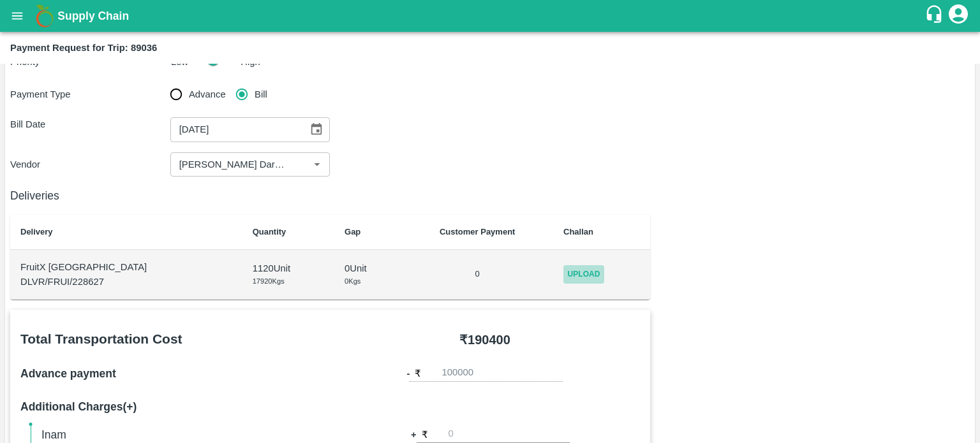
click at [577, 269] on span "Upload" at bounding box center [583, 274] width 41 height 18
click at [0, 0] on input "Upload" at bounding box center [0, 0] width 0 height 0
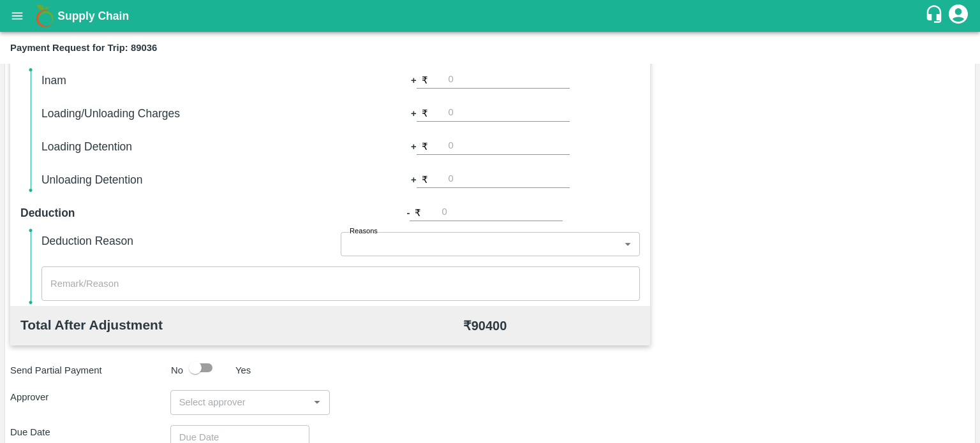
scroll to position [401, 0]
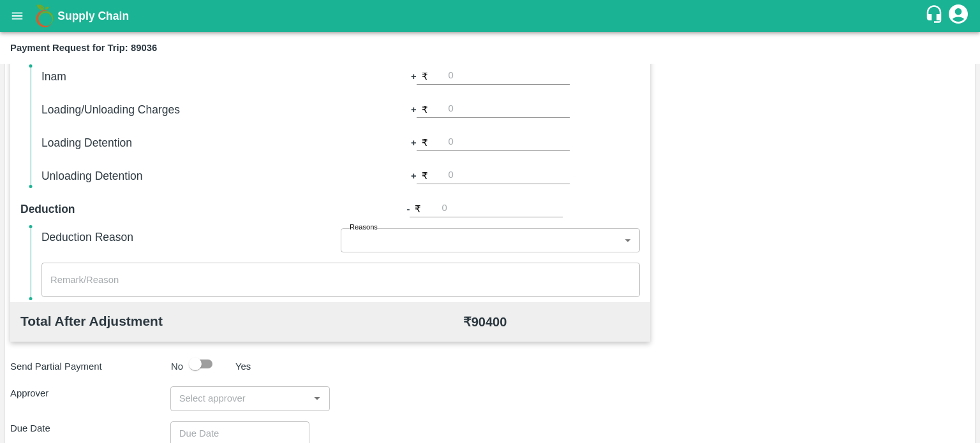
click at [216, 399] on input "input" at bounding box center [239, 398] width 131 height 17
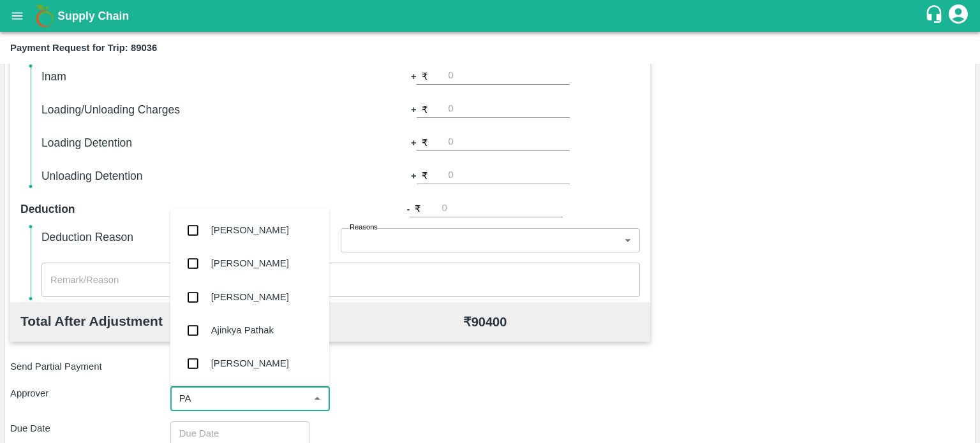
type input "PAL"
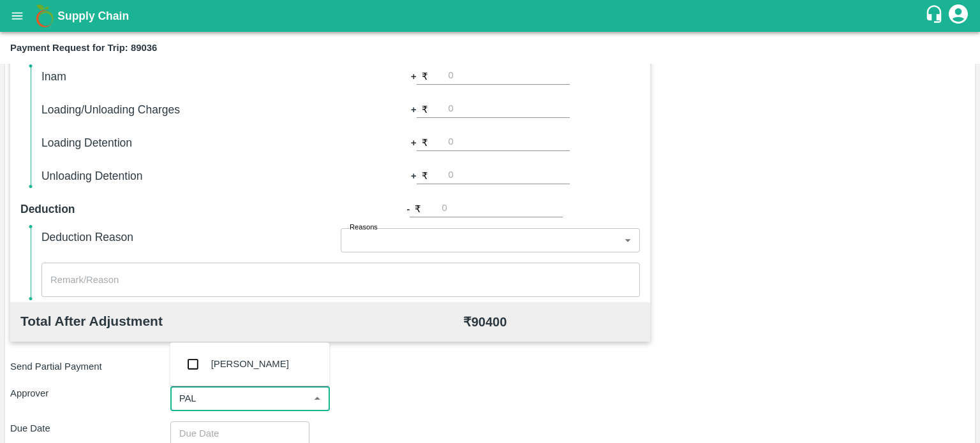
click at [224, 367] on div "[PERSON_NAME]" at bounding box center [250, 364] width 78 height 14
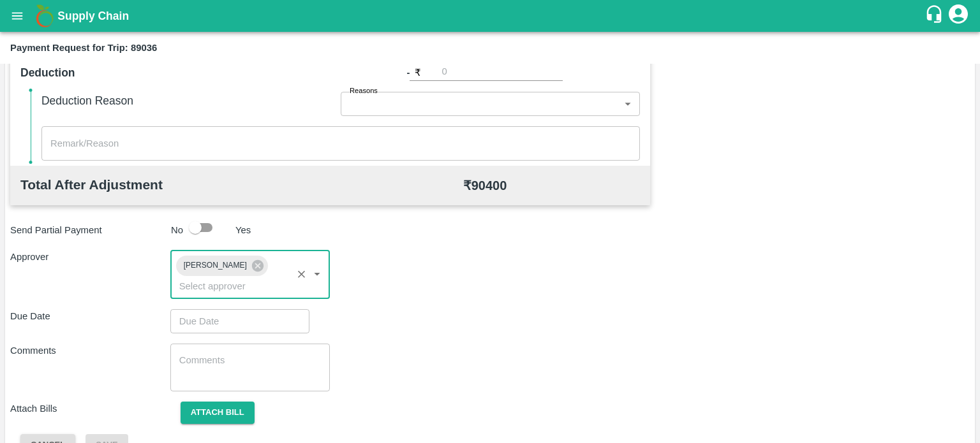
scroll to position [540, 0]
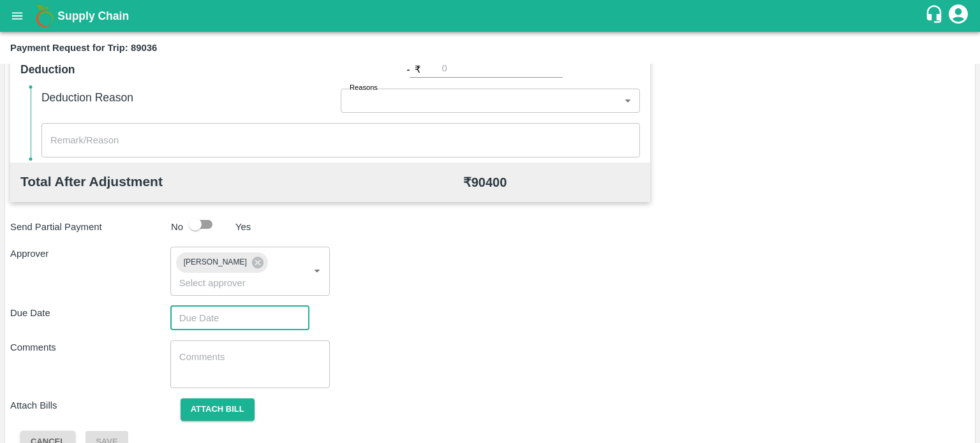
type input "DD/MM/YYYY hh:mm aa"
click at [227, 325] on input "DD/MM/YYYY hh:mm aa" at bounding box center [235, 318] width 130 height 24
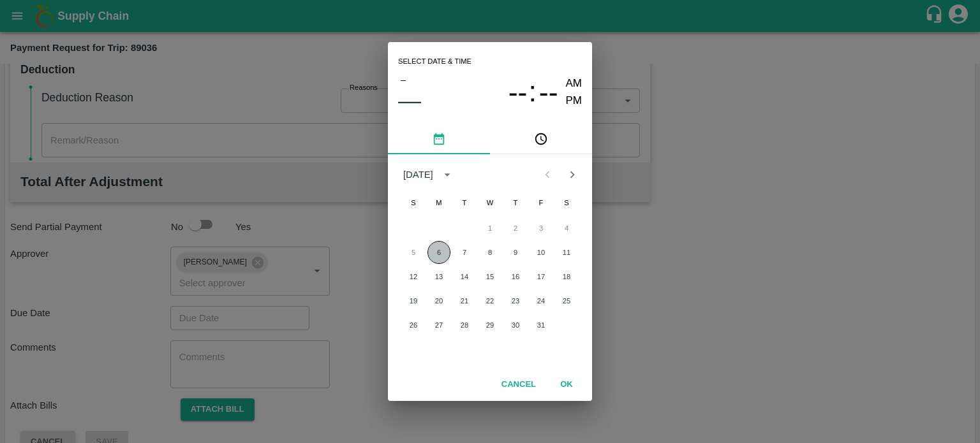
click at [437, 250] on button "6" at bounding box center [438, 252] width 23 height 23
type input "[DATE] 12:00 AM"
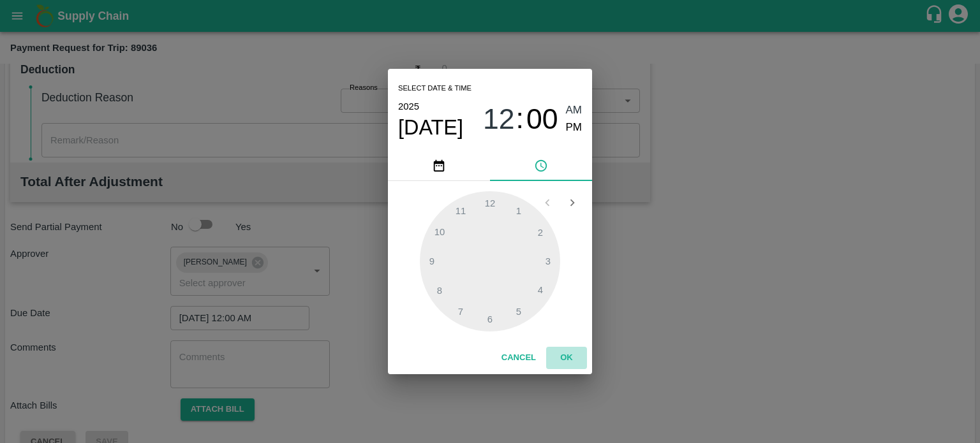
click at [561, 358] on button "OK" at bounding box center [566, 358] width 41 height 22
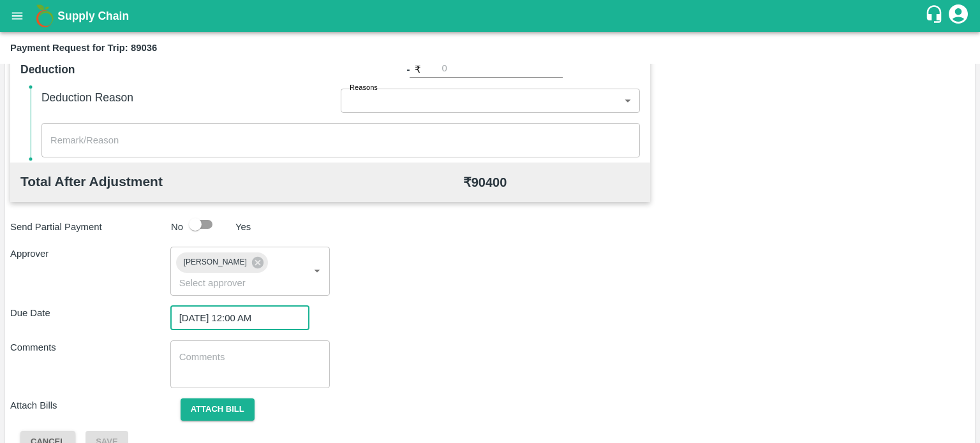
scroll to position [564, 0]
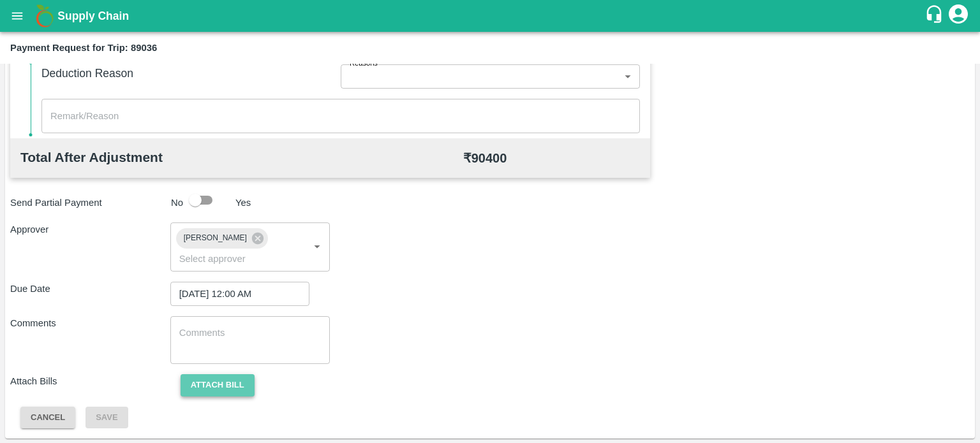
click at [219, 382] on button "Attach bill" at bounding box center [217, 385] width 74 height 22
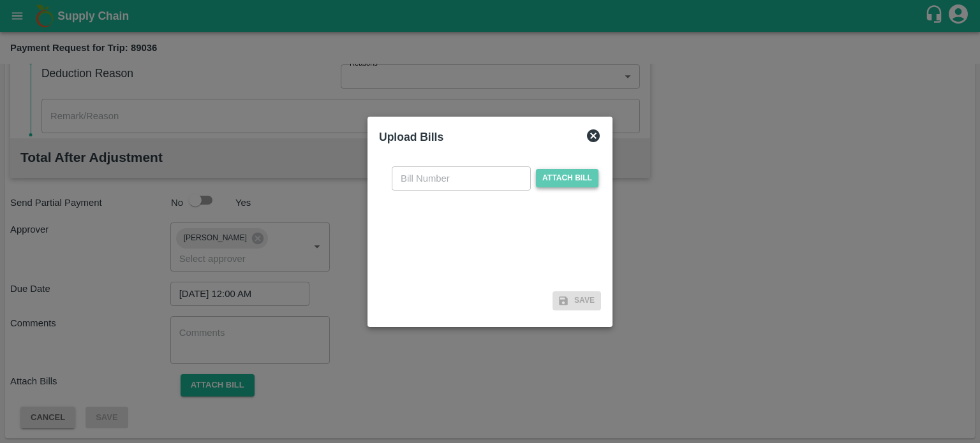
click at [580, 184] on span "Attach bill" at bounding box center [567, 178] width 63 height 18
click at [0, 0] on input "Attach bill" at bounding box center [0, 0] width 0 height 0
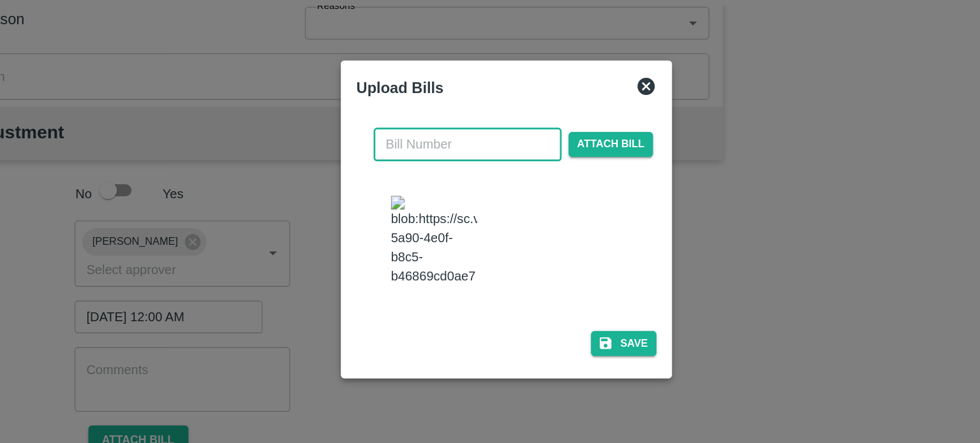
click at [431, 159] on input "text" at bounding box center [461, 166] width 139 height 24
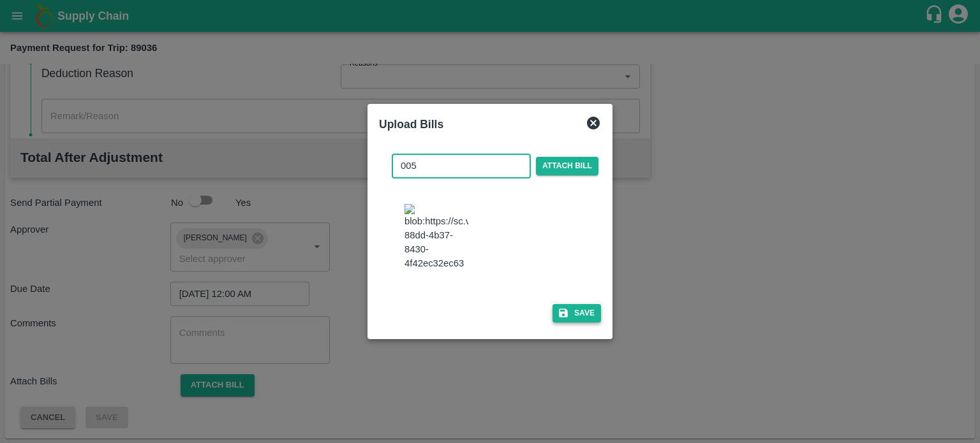
type input "005"
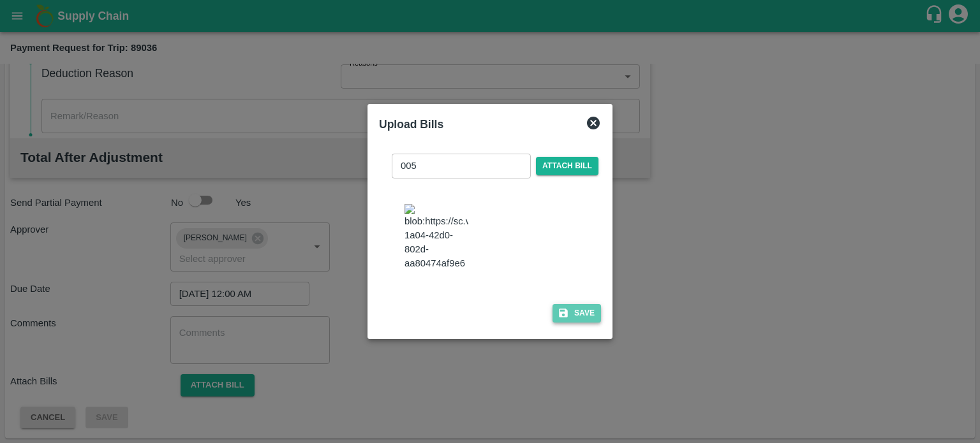
click at [584, 311] on button "Save" at bounding box center [576, 313] width 48 height 18
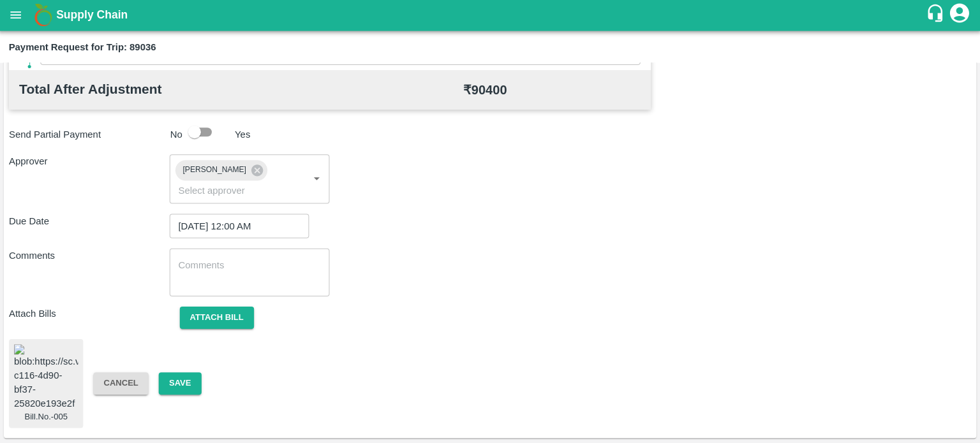
scroll to position [0, 0]
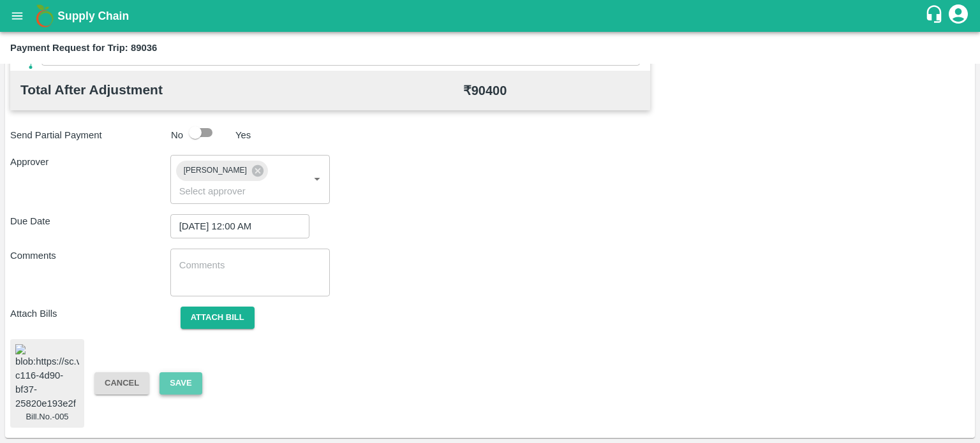
click at [179, 384] on button "Save" at bounding box center [180, 383] width 42 height 22
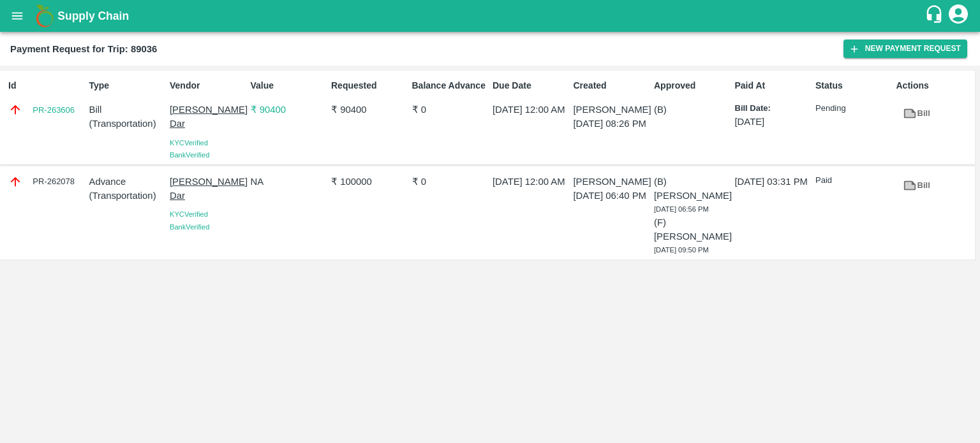
click at [320, 341] on div "Id PR-263606 Type Bill ( Transportation ) Vendor [PERSON_NAME] Dar [GEOGRAPHIC_…" at bounding box center [490, 255] width 980 height 378
click at [13, 18] on icon "open drawer" at bounding box center [17, 15] width 11 height 7
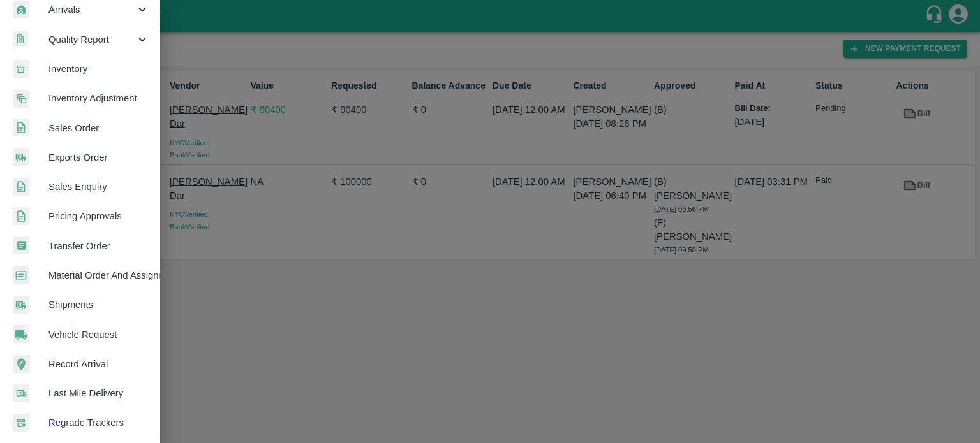
scroll to position [194, 0]
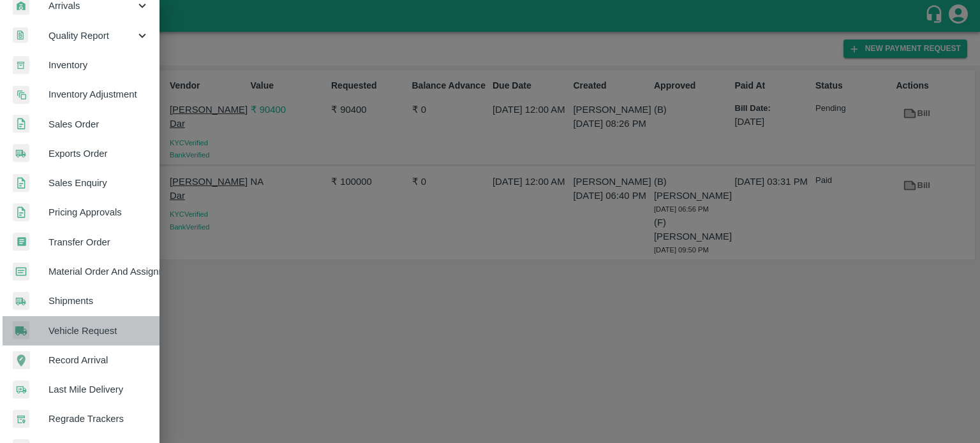
click at [87, 325] on span "Vehicle Request" at bounding box center [98, 331] width 101 height 14
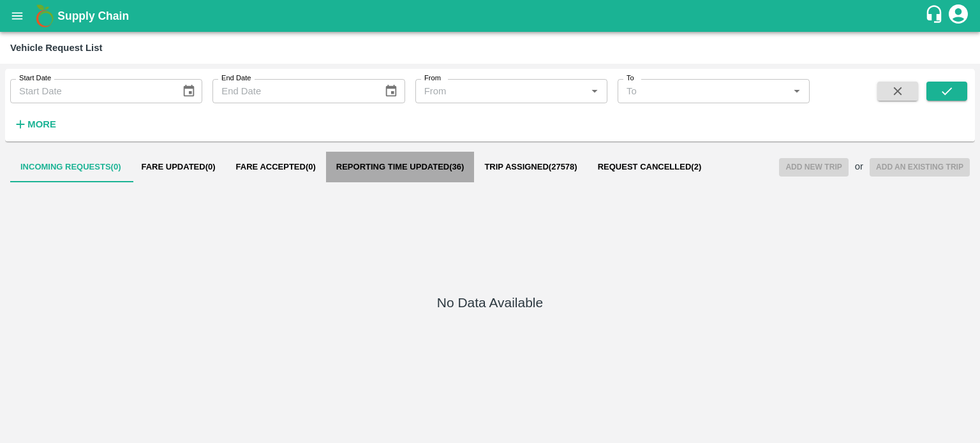
click at [392, 167] on span "Reporting Time Updated ( 36 )" at bounding box center [400, 167] width 128 height 10
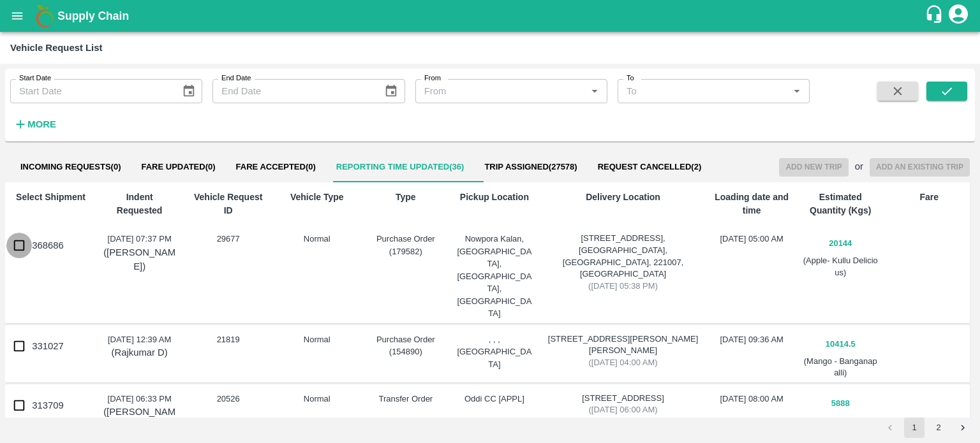
click at [20, 244] on input "368686" at bounding box center [19, 246] width 26 height 26
checkbox input "true"
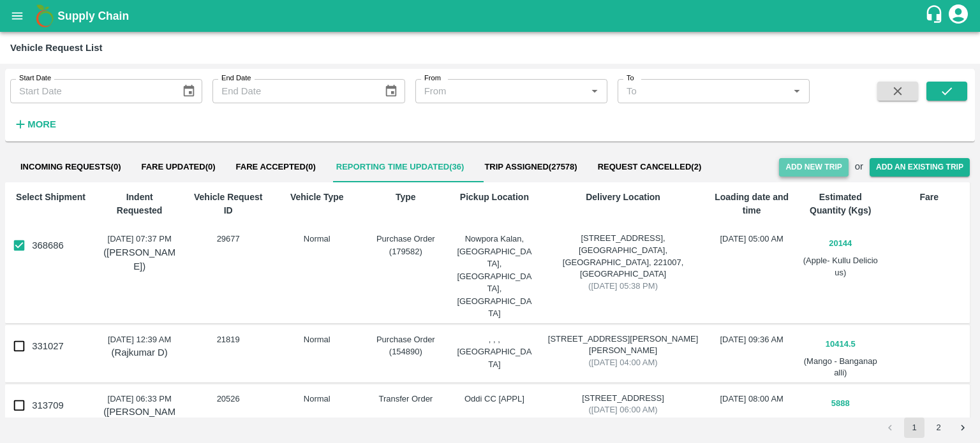
click at [790, 170] on button "Add New Trip" at bounding box center [813, 167] width 69 height 18
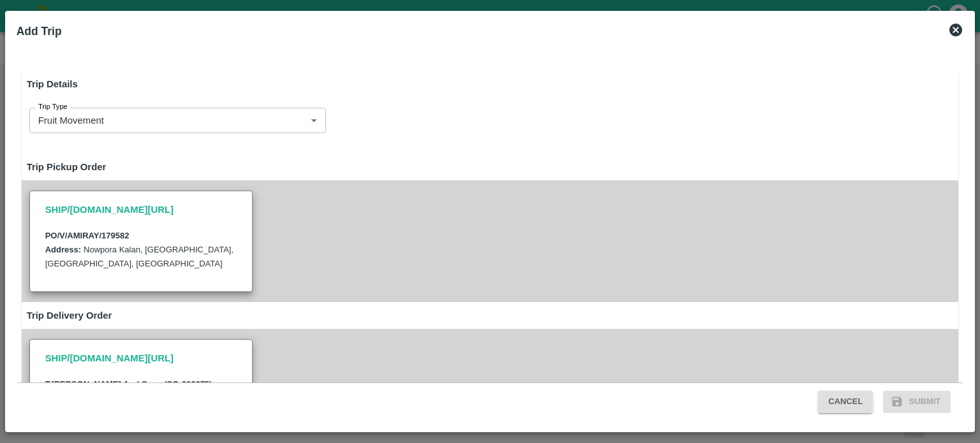
type input "20144"
type input "Normal"
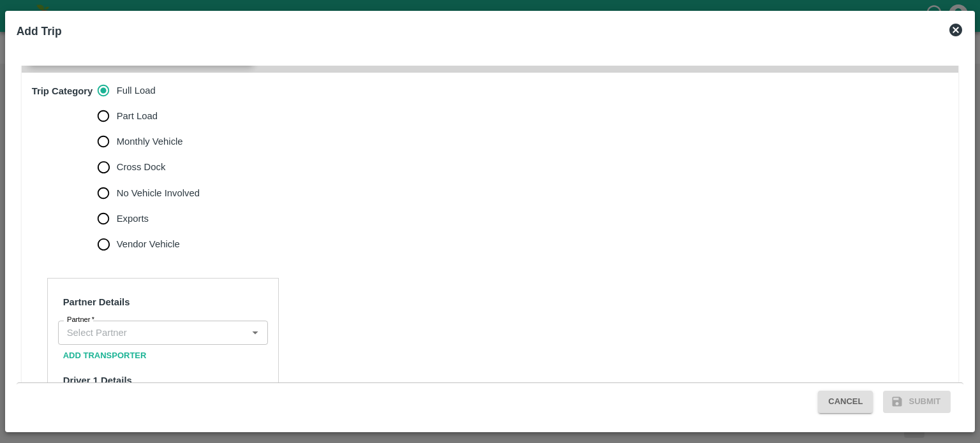
scroll to position [393, 0]
click at [146, 320] on div "Partner" at bounding box center [163, 332] width 210 height 24
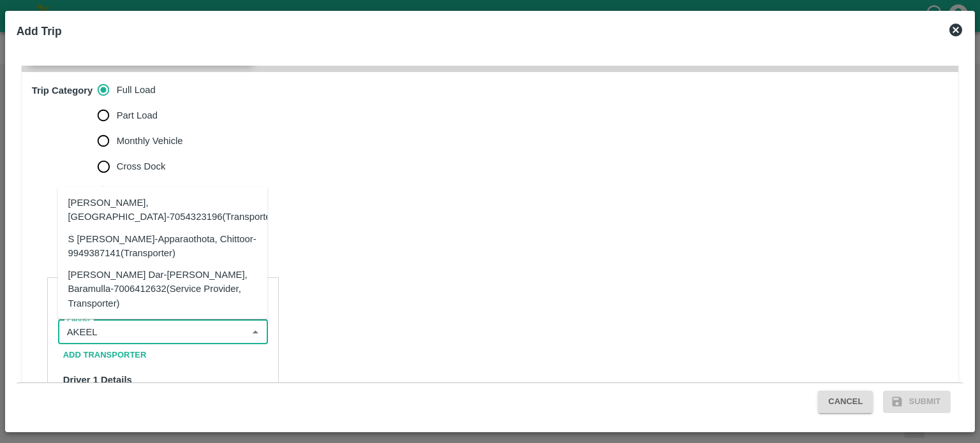
click at [127, 295] on div "[PERSON_NAME] Dar-[PERSON_NAME], Baramulla-7006412632(Service Provider, Transpo…" at bounding box center [162, 289] width 189 height 43
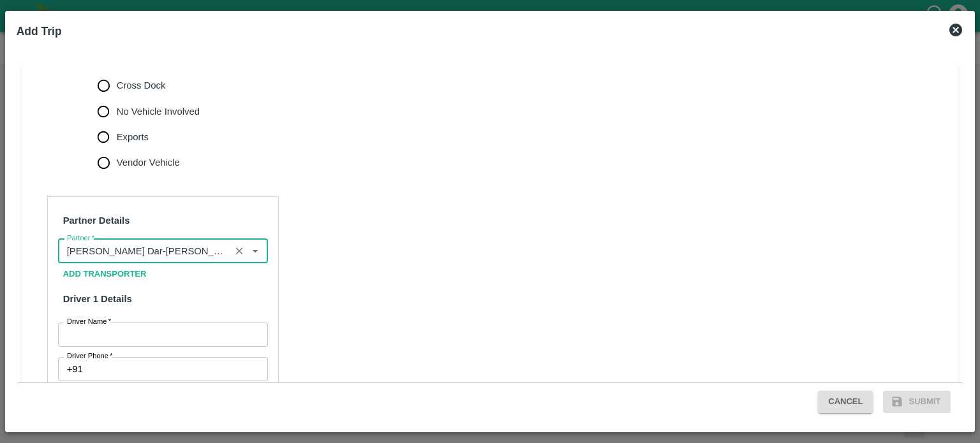
scroll to position [500, 0]
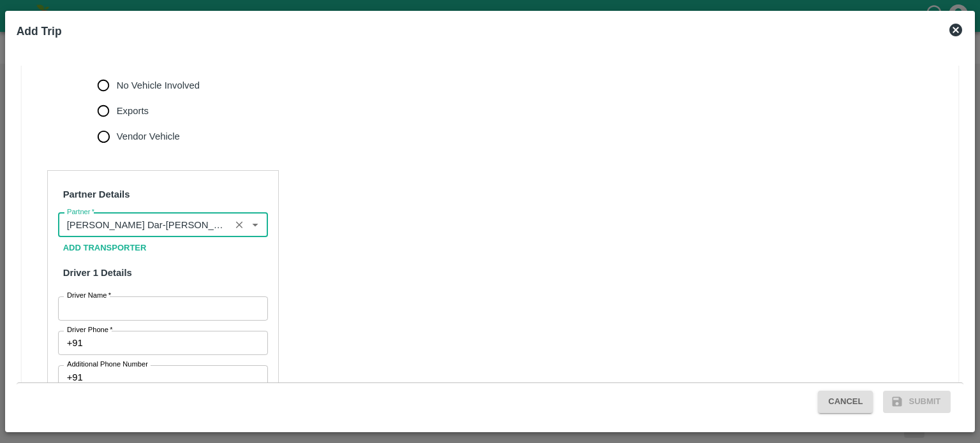
type input "[PERSON_NAME] Dar-[PERSON_NAME], Baramulla-7006412632(Service Provider, Transpo…"
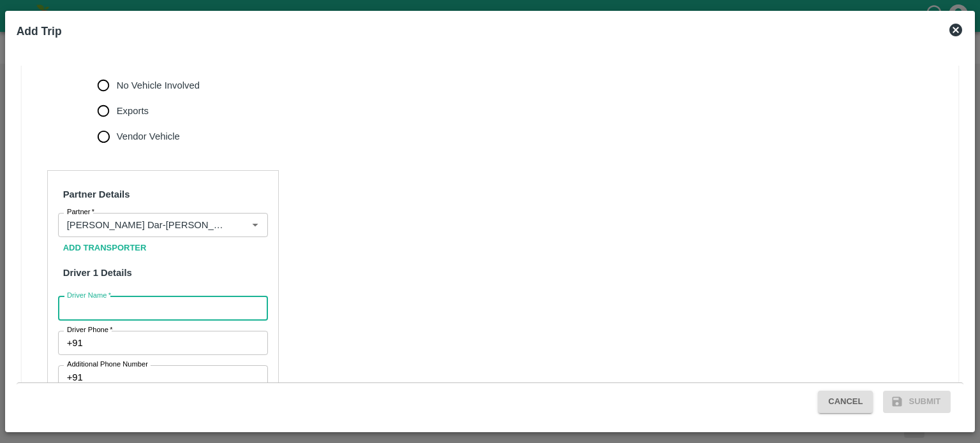
click at [110, 316] on input "Driver Name   *" at bounding box center [163, 309] width 210 height 24
type input "ASHOK"
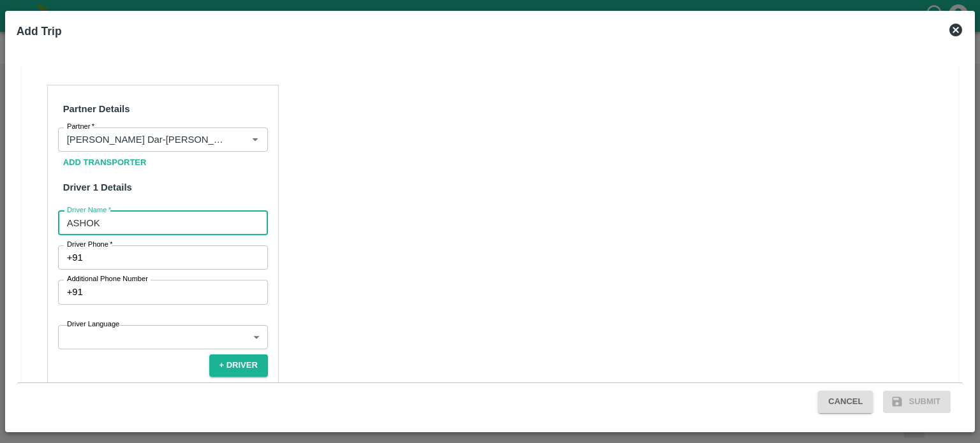
scroll to position [588, 0]
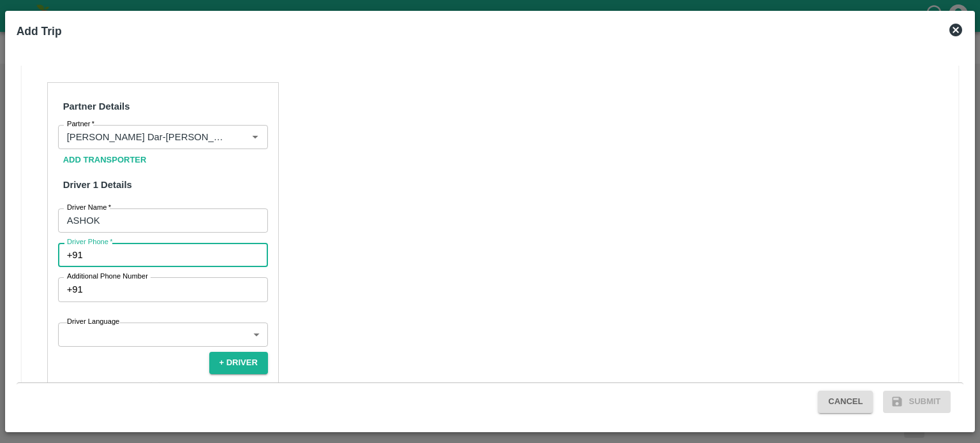
click at [154, 257] on input "Driver Phone   *" at bounding box center [178, 255] width 180 height 24
type input "9541074623"
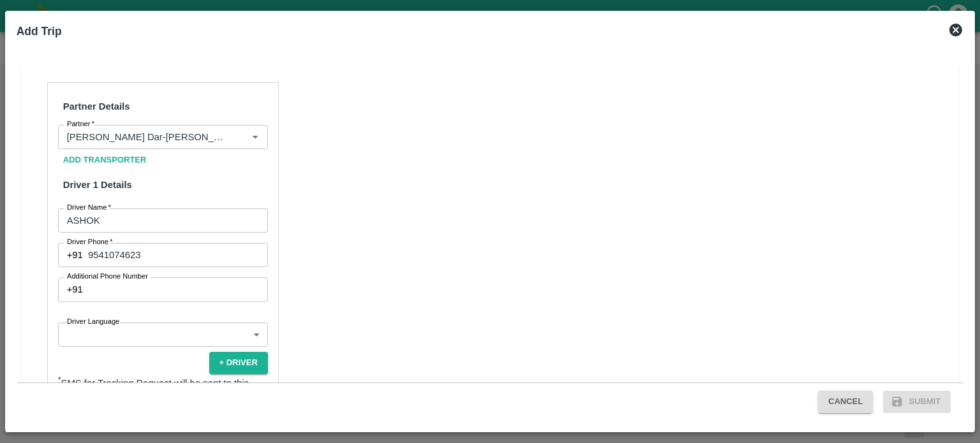
drag, startPoint x: 327, startPoint y: 289, endPoint x: 135, endPoint y: 332, distance: 196.7
click at [135, 332] on div "Partner Details Partner   * Partner Add Transporter Driver 1 Details Driver Nam…" at bounding box center [490, 387] width 937 height 641
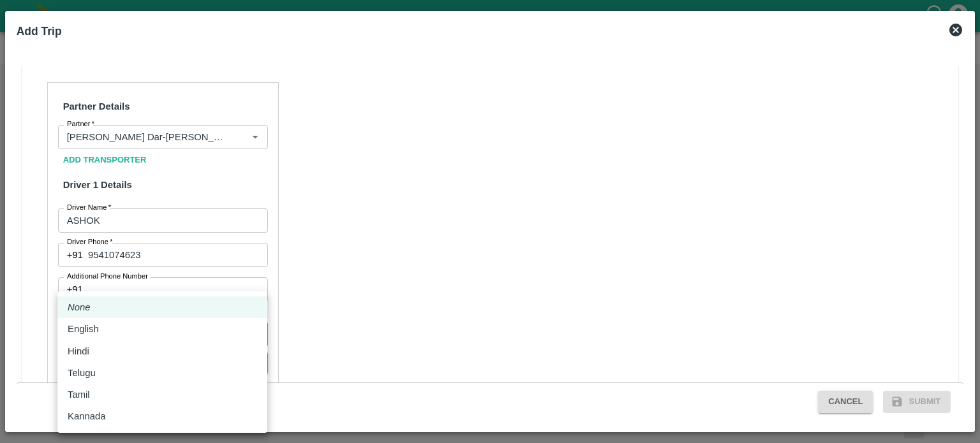
click at [135, 332] on body "Supply Chain Vehicle Request List Start Date Start Date End Date End Date From …" at bounding box center [490, 221] width 980 height 443
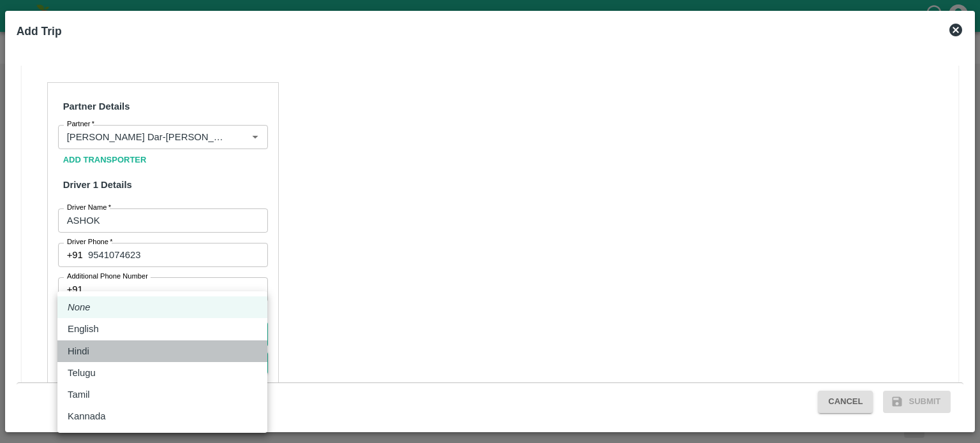
click at [92, 352] on div "Hindi" at bounding box center [82, 351] width 28 height 14
type input "hi"
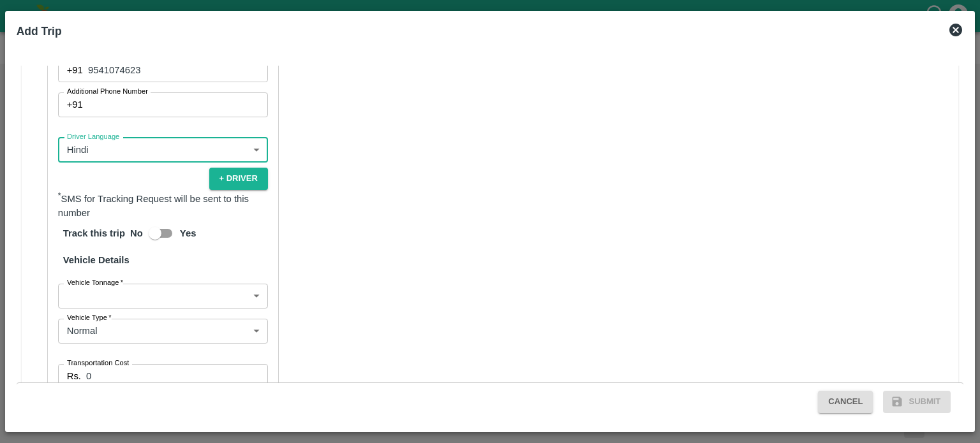
scroll to position [775, 0]
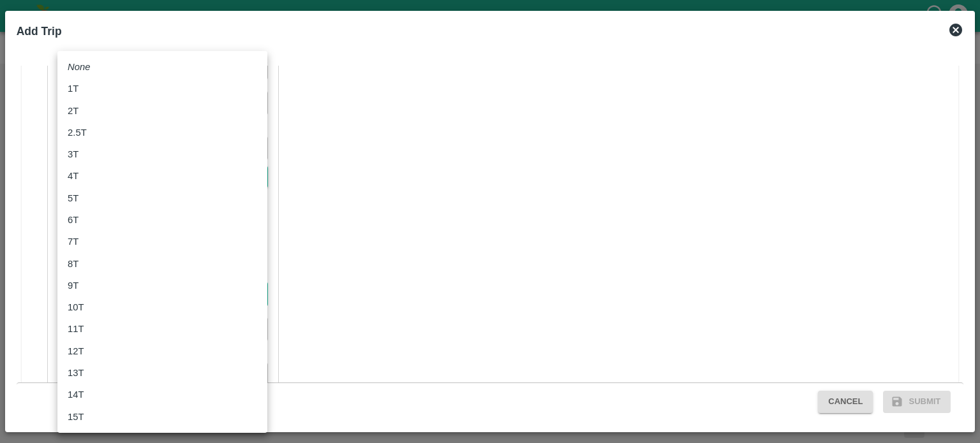
click at [122, 288] on body "Supply Chain Vehicle Request List Start Date Start Date End Date End Date From …" at bounding box center [490, 221] width 980 height 443
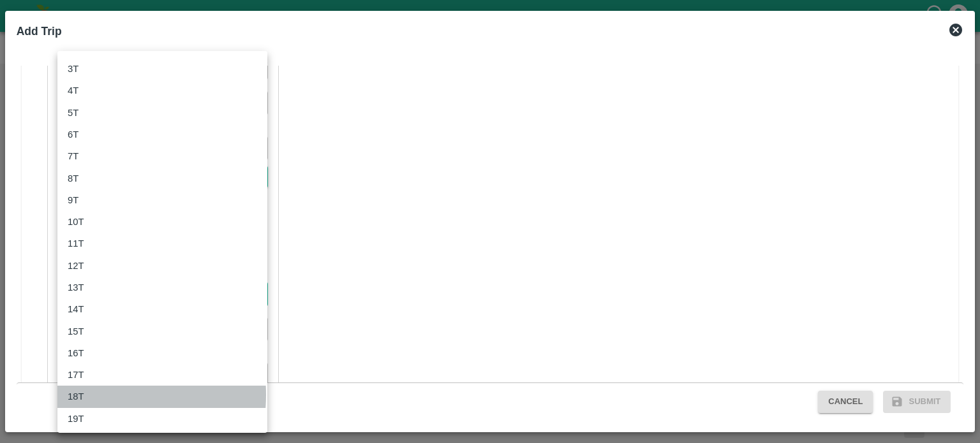
click at [79, 395] on p "18T" at bounding box center [76, 397] width 17 height 14
type input "18000"
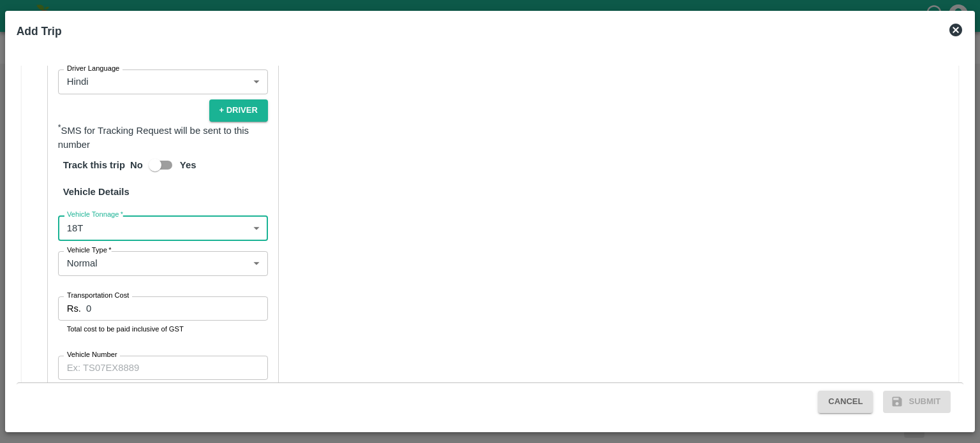
scroll to position [843, 0]
click at [109, 301] on input "0" at bounding box center [177, 307] width 182 height 24
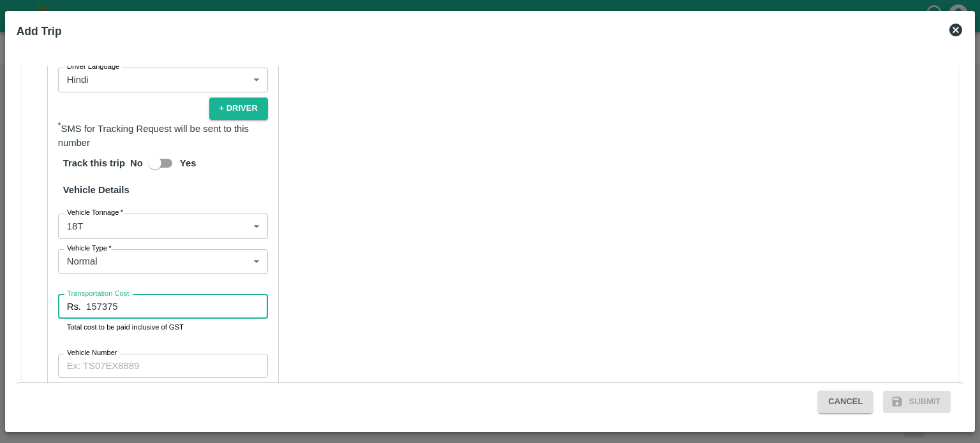
type input "157375"
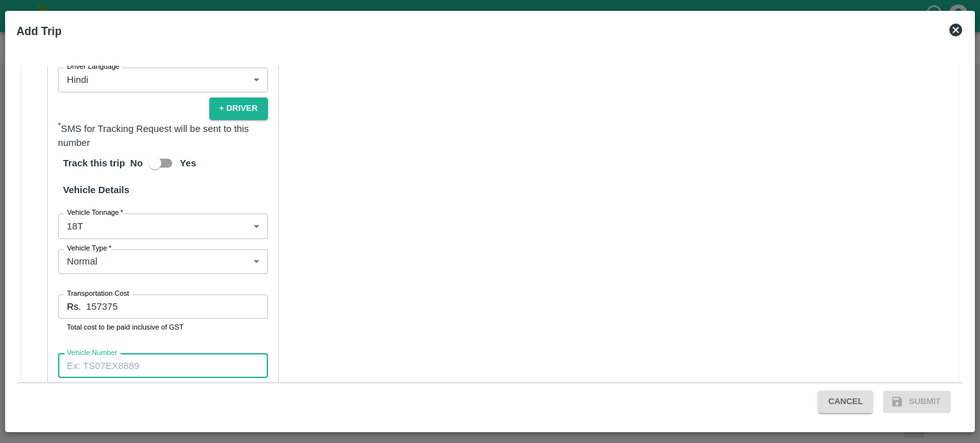
click at [164, 358] on input "Vehicle Number" at bounding box center [163, 366] width 210 height 24
type input "HR55W1062"
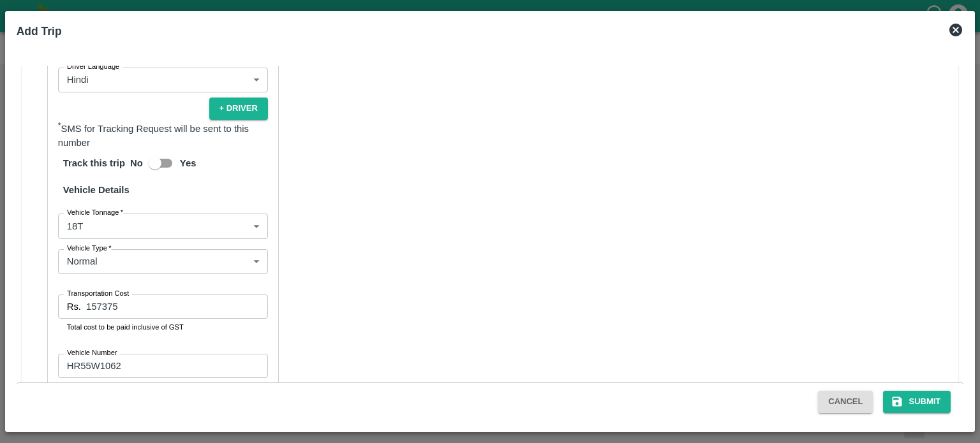
click at [376, 337] on div "Partner Details Partner   * Partner Add Transporter Driver 1 Details Driver Nam…" at bounding box center [490, 133] width 937 height 642
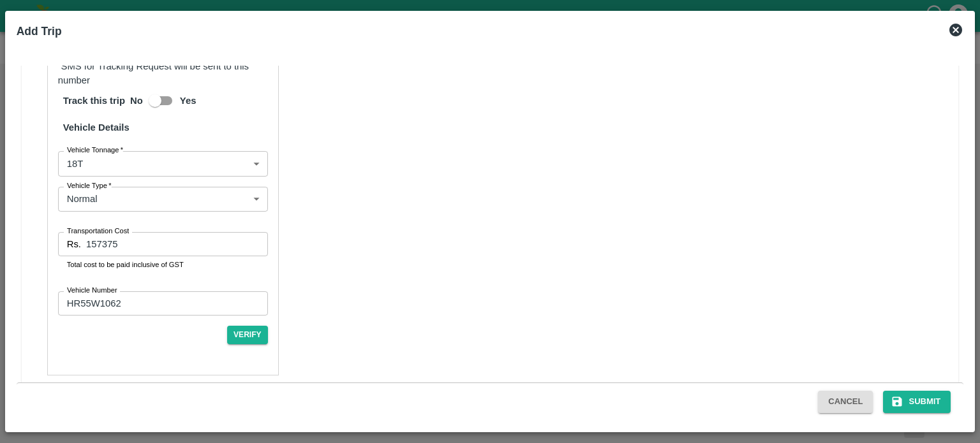
scroll to position [909, 0]
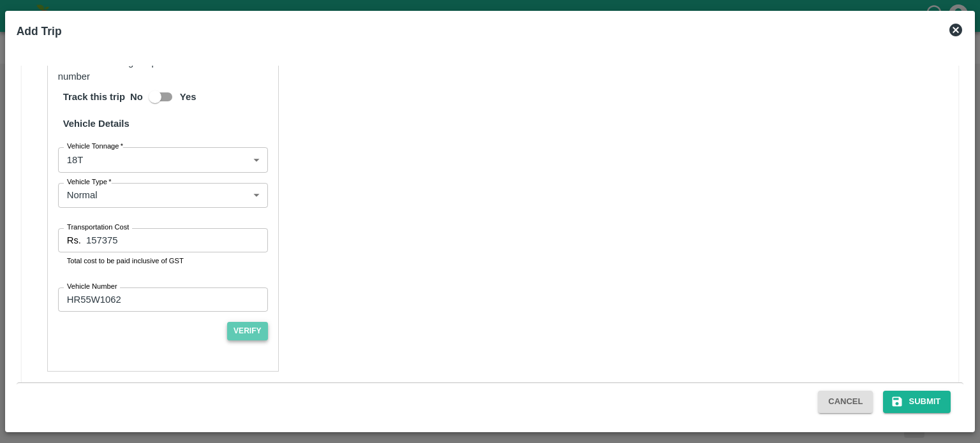
click at [242, 337] on button "Verify" at bounding box center [247, 331] width 41 height 18
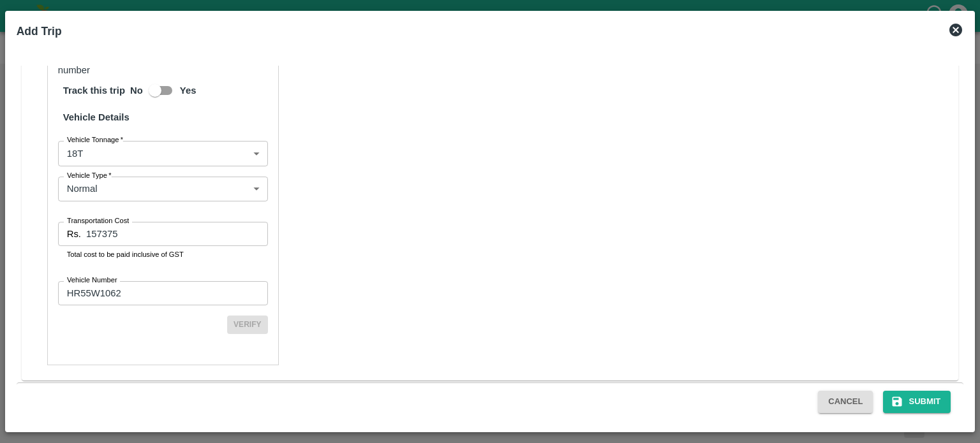
scroll to position [918, 0]
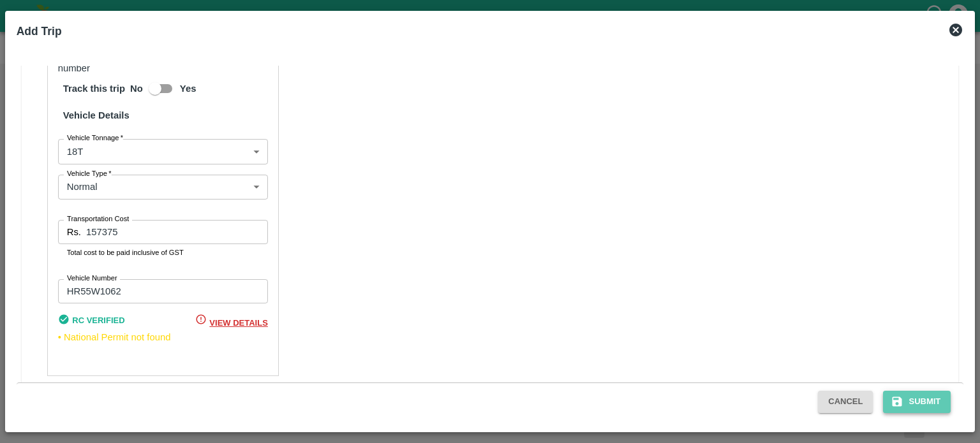
click at [921, 391] on button "Submit" at bounding box center [917, 402] width 68 height 22
